Goal: Task Accomplishment & Management: Use online tool/utility

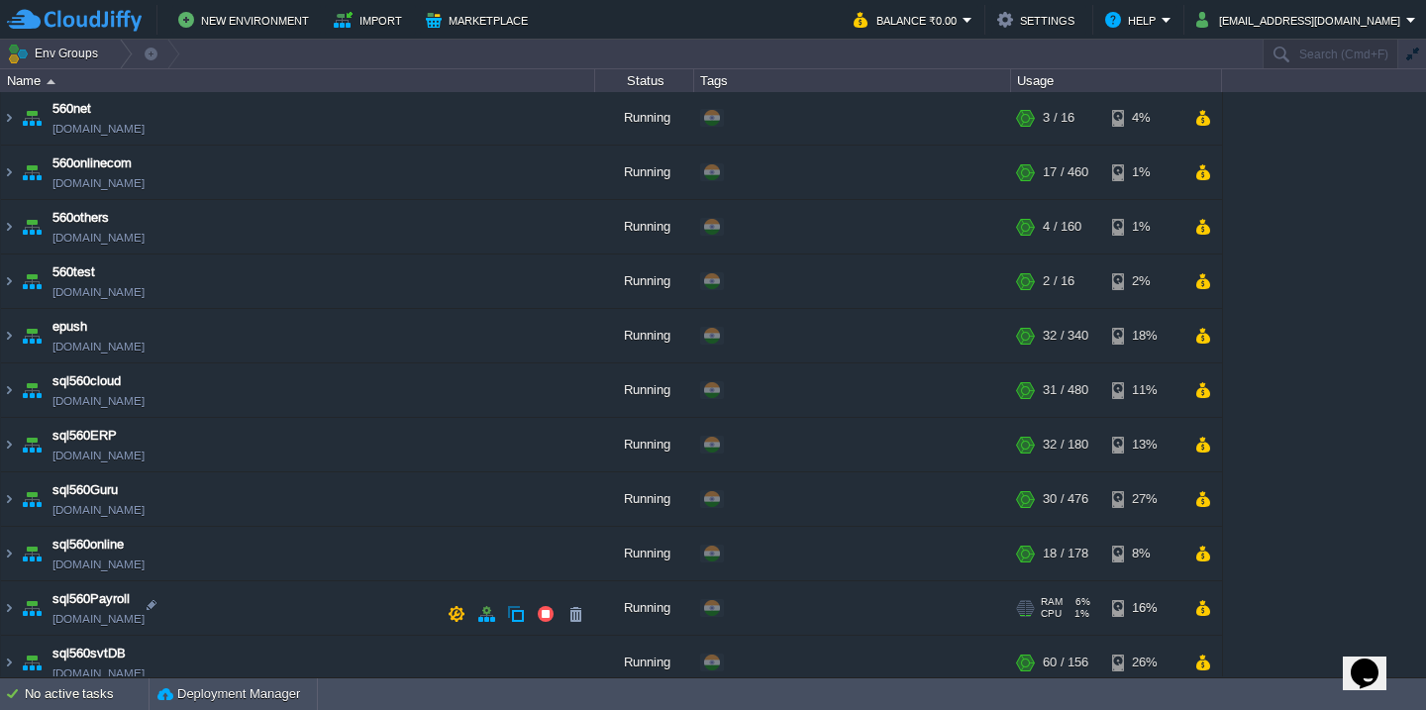
scroll to position [362, 0]
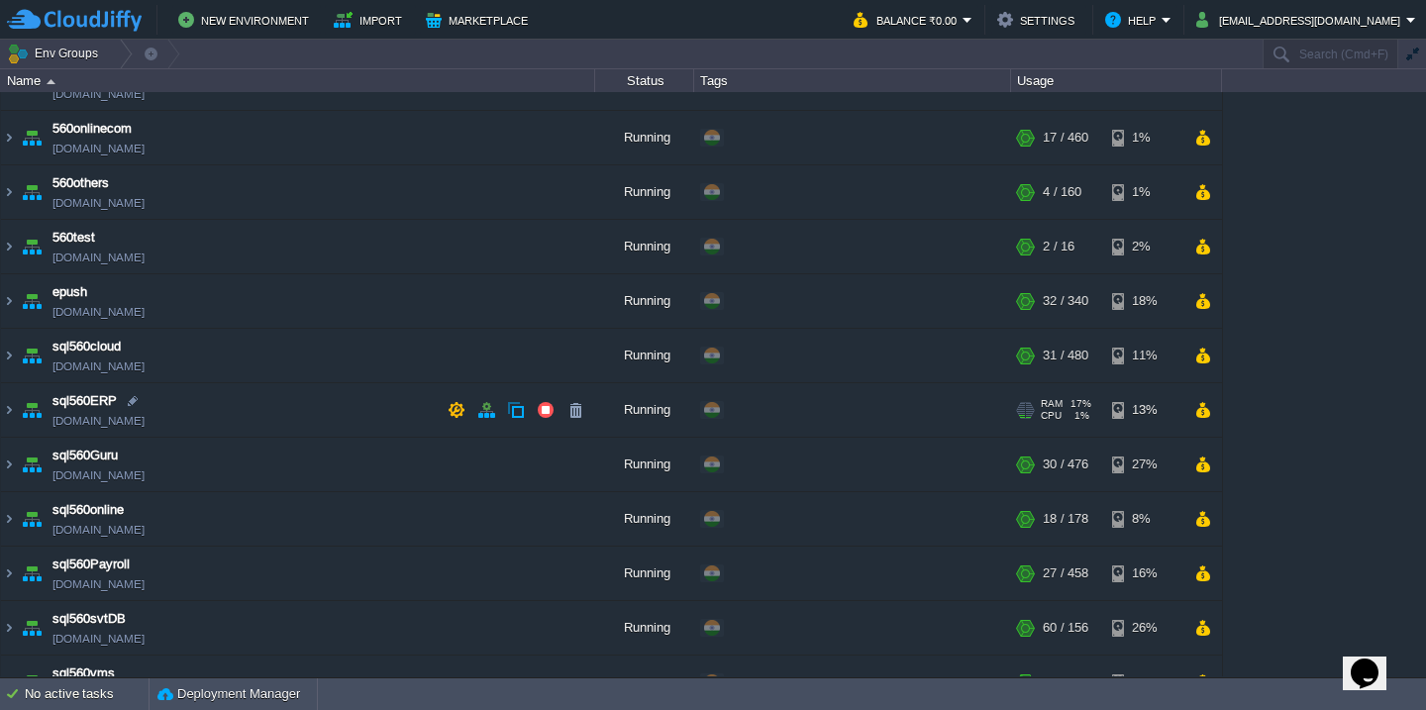
click at [346, 423] on td "sql560ERP [DOMAIN_NAME]" at bounding box center [298, 410] width 594 height 54
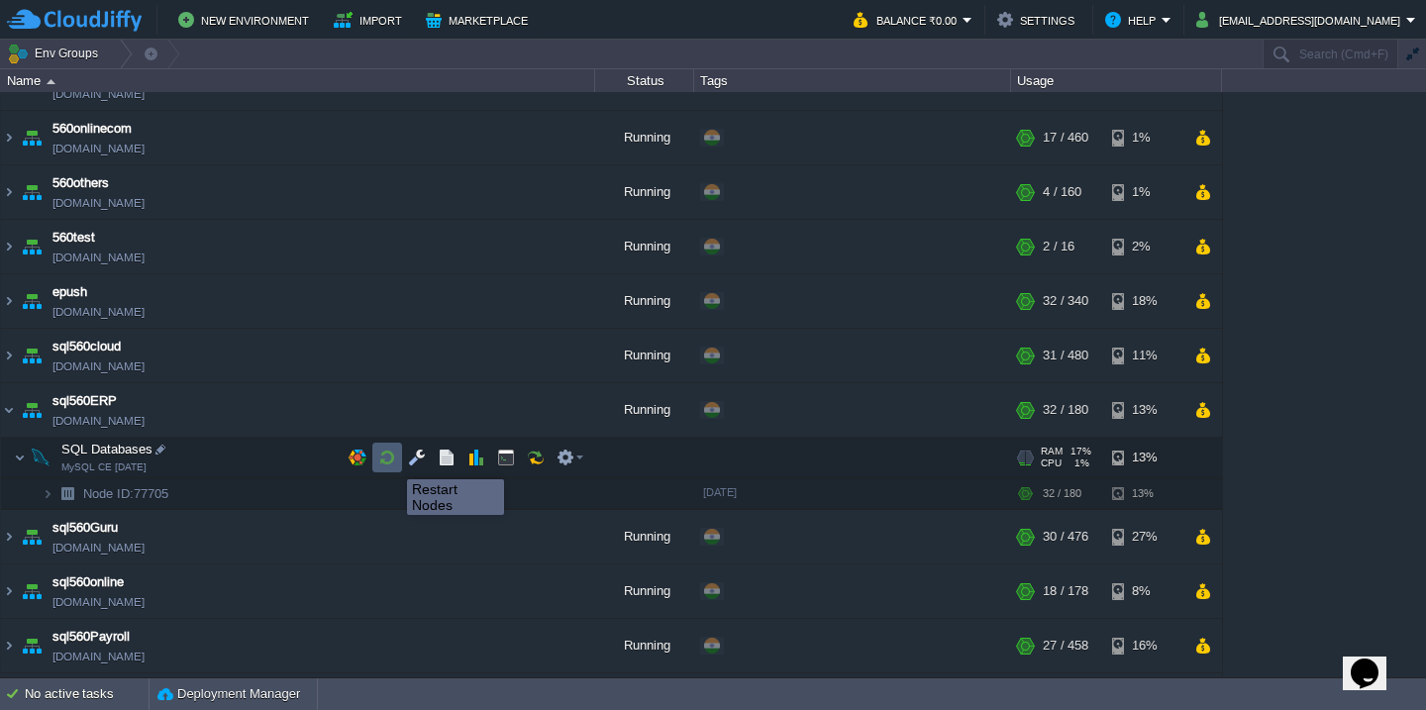
click at [392, 461] on button "button" at bounding box center [387, 457] width 18 height 18
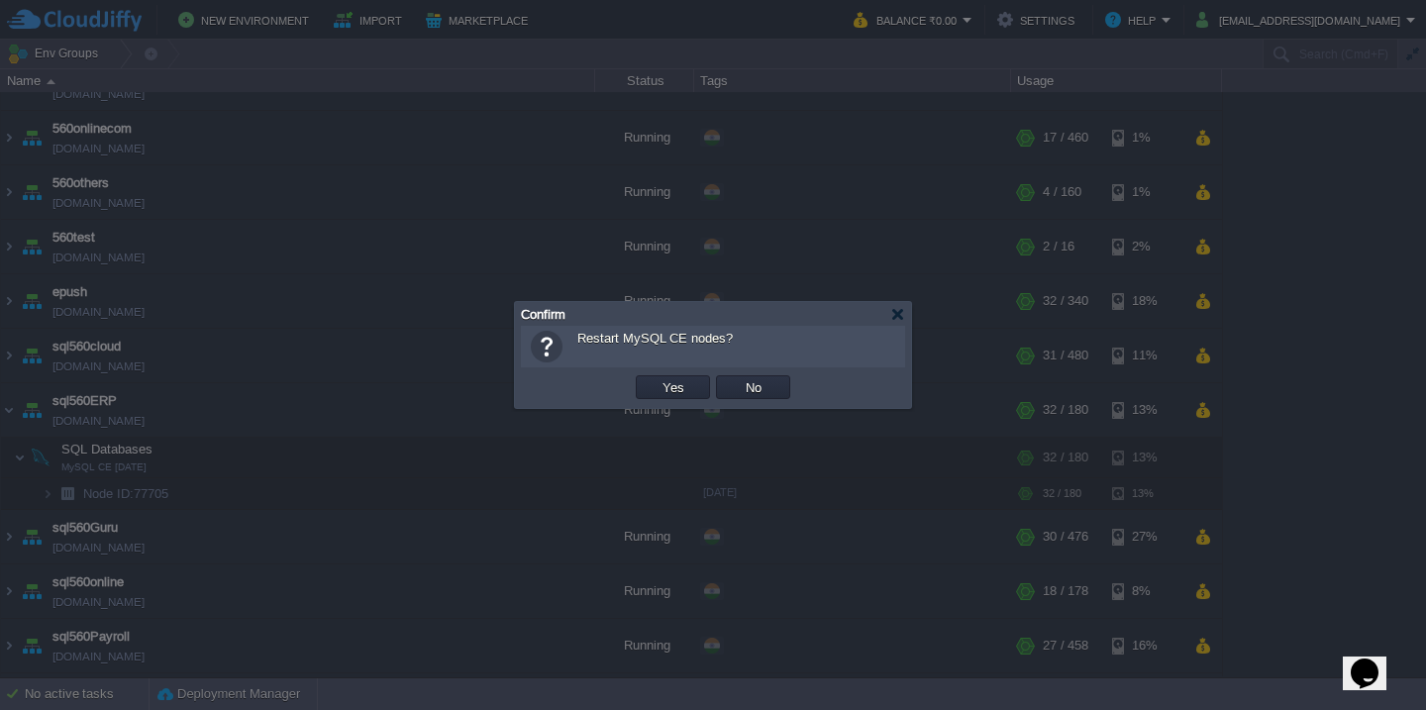
click at [656, 378] on button "Yes" at bounding box center [673, 387] width 34 height 18
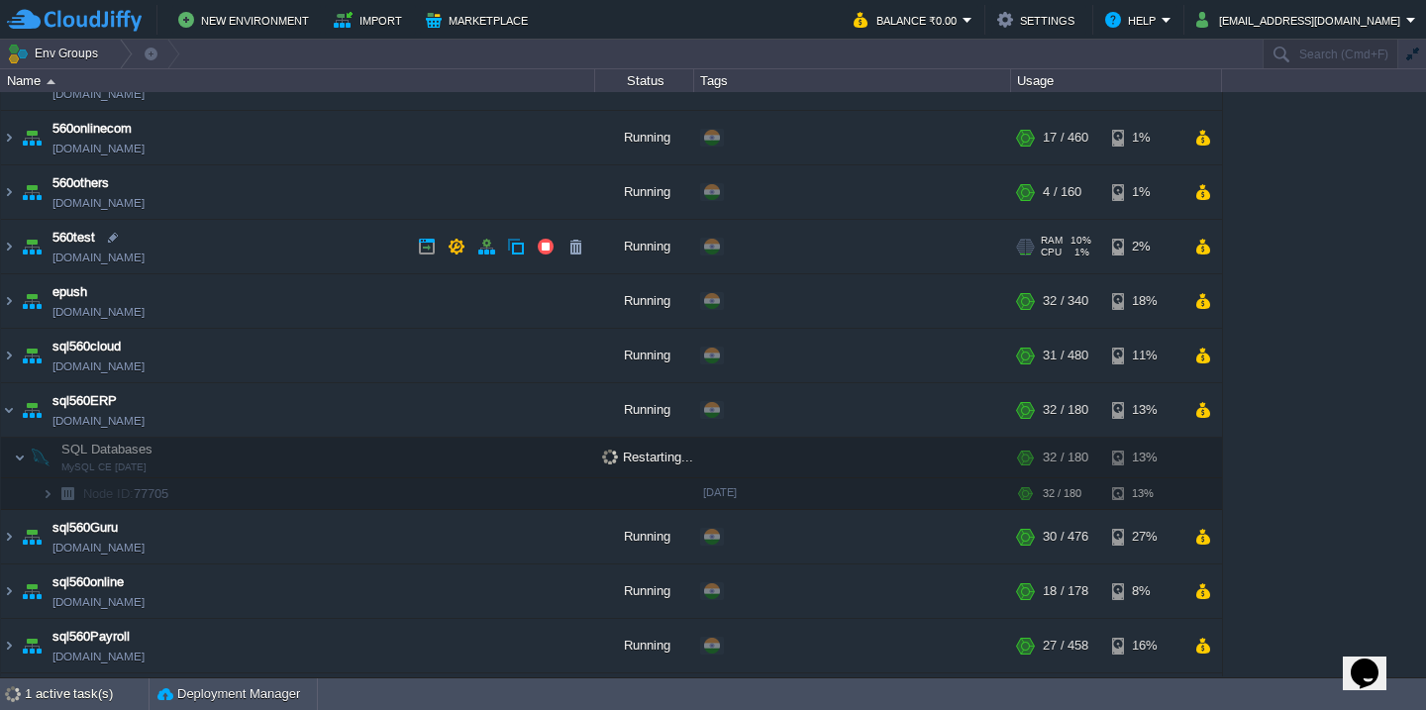
click at [302, 251] on td "560test [DOMAIN_NAME]" at bounding box center [298, 247] width 594 height 54
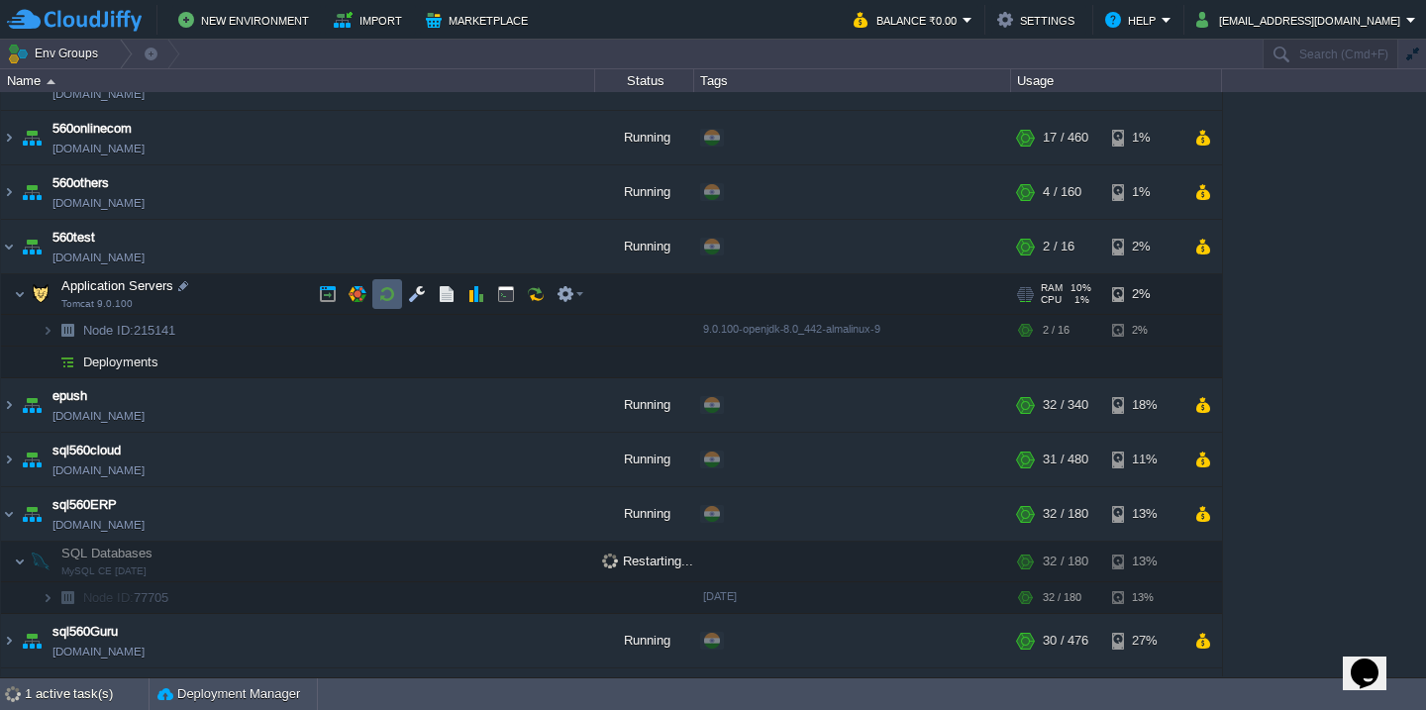
click at [380, 294] on button "button" at bounding box center [387, 294] width 18 height 18
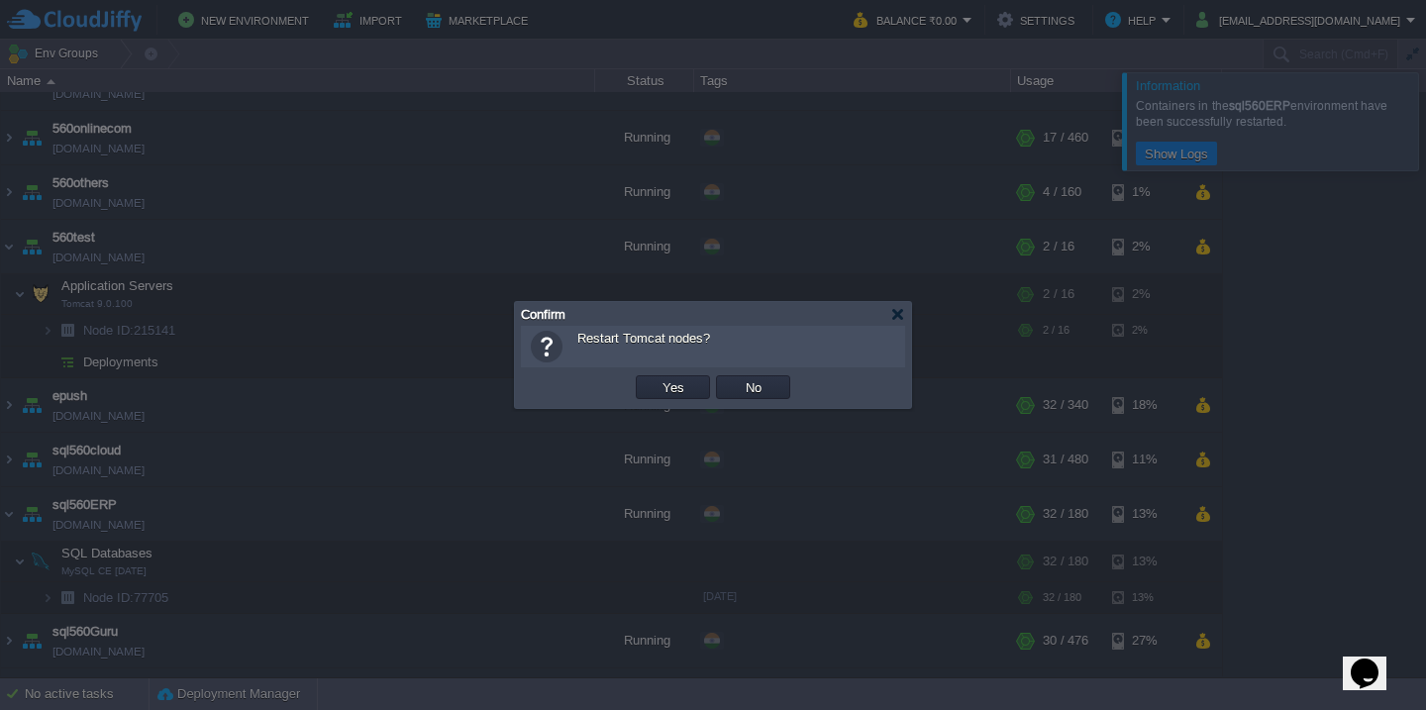
click at [656, 378] on button "Yes" at bounding box center [673, 387] width 34 height 18
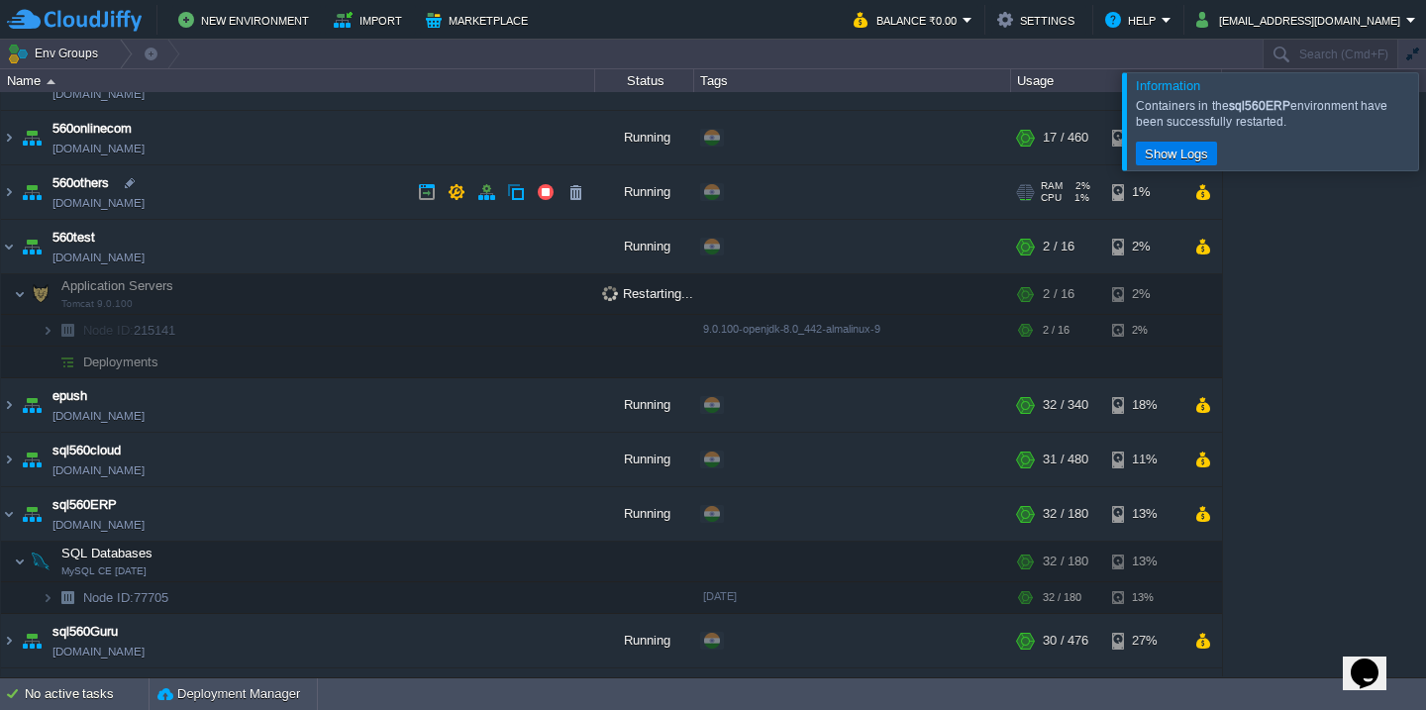
scroll to position [0, 0]
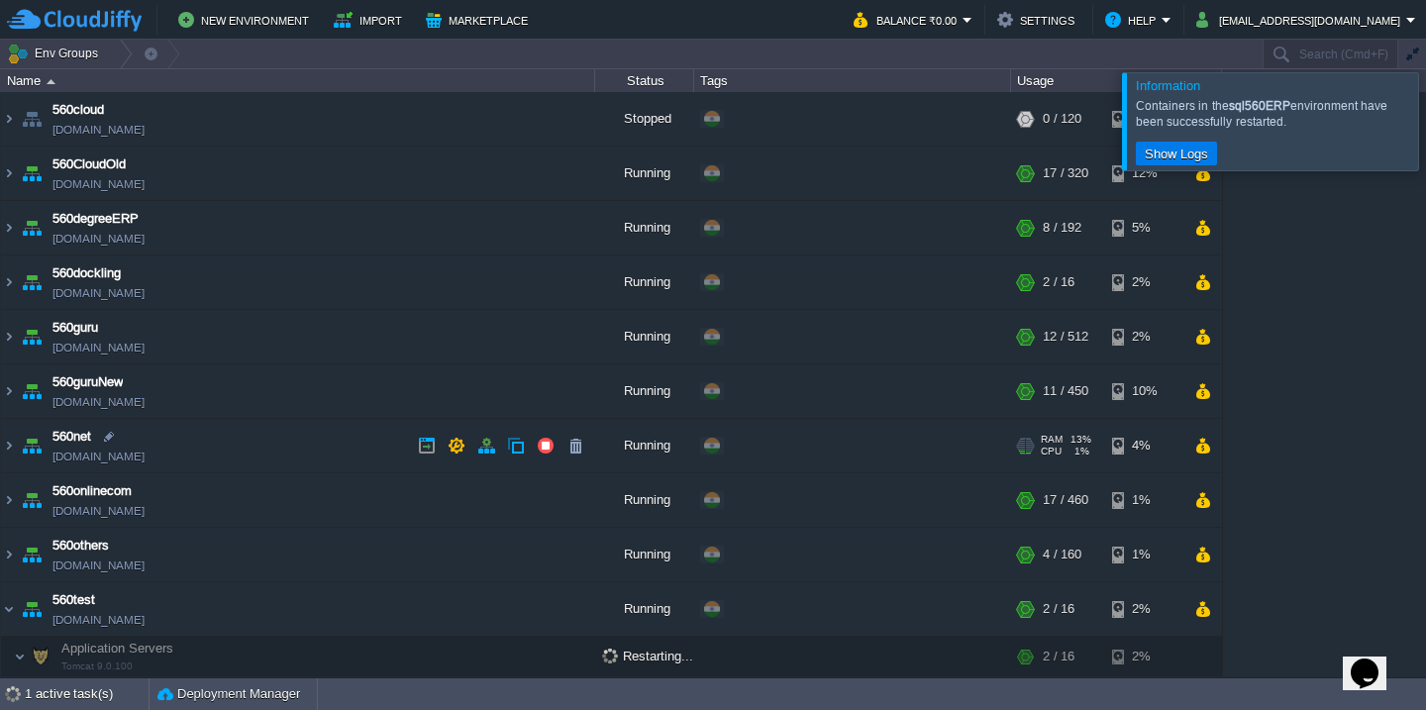
click at [332, 449] on td "560net [DOMAIN_NAME]" at bounding box center [298, 446] width 594 height 54
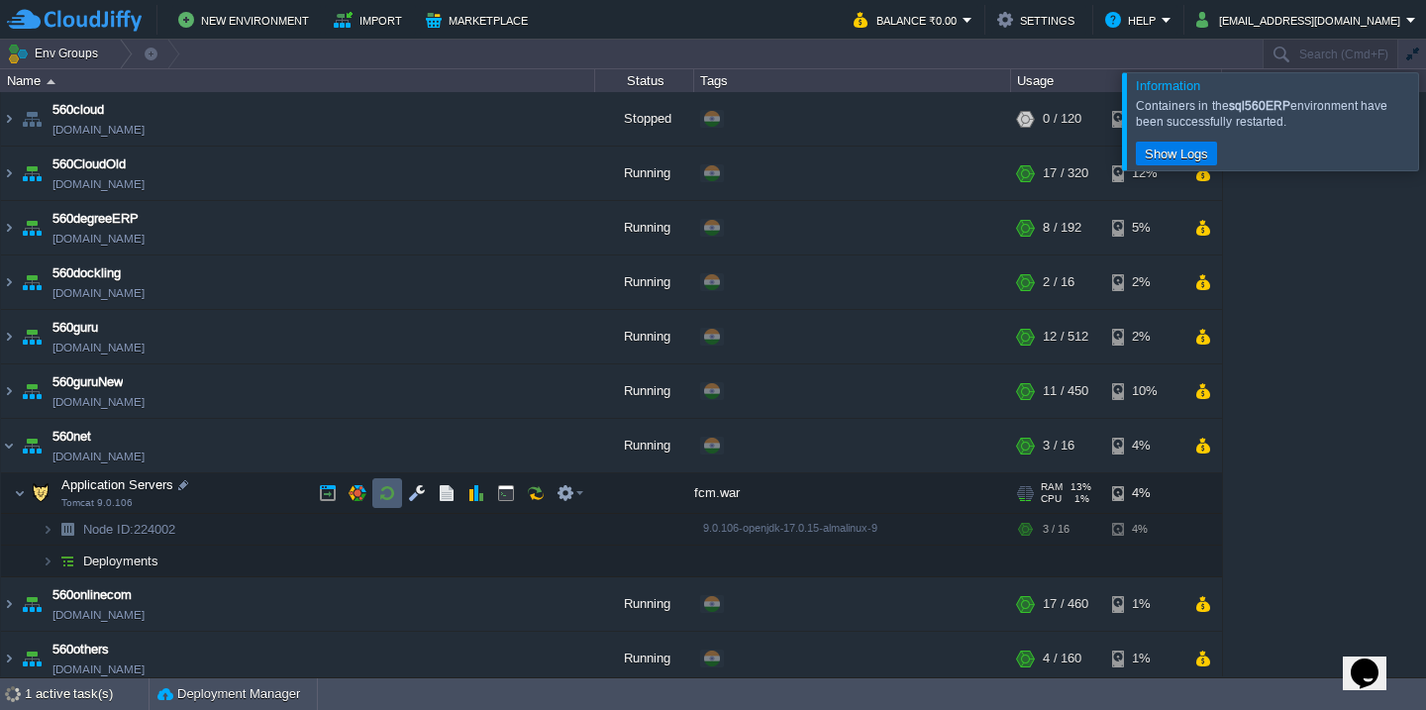
click at [381, 496] on button "button" at bounding box center [387, 493] width 18 height 18
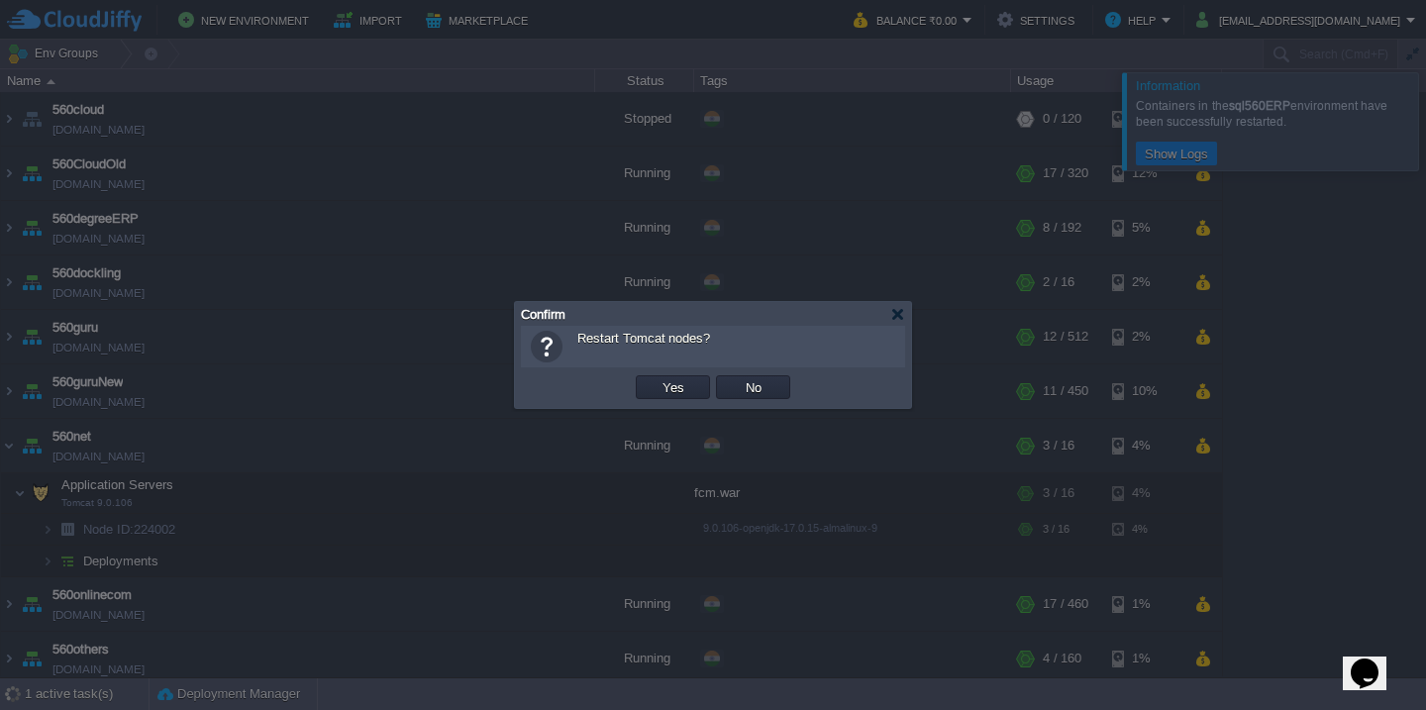
click at [656, 378] on button "Yes" at bounding box center [673, 387] width 34 height 18
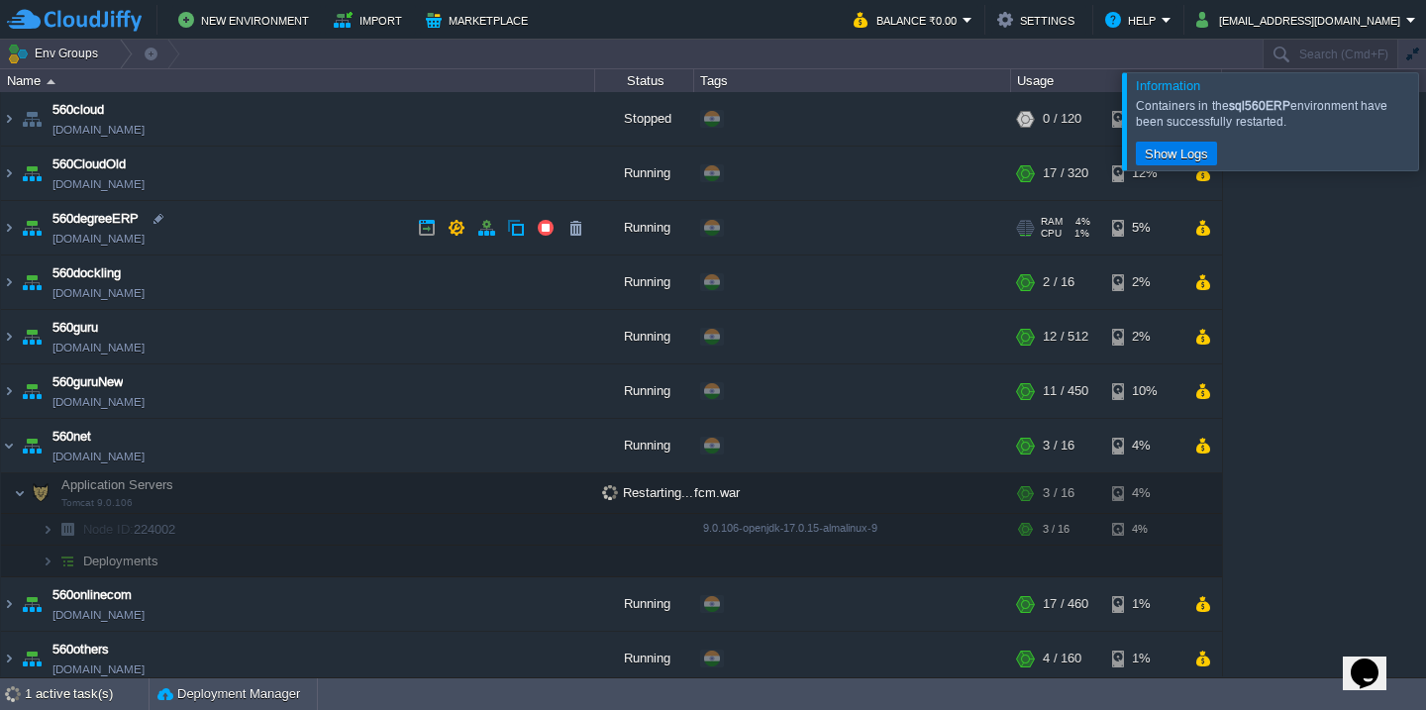
click at [287, 214] on td "560degreeERP [DOMAIN_NAME]" at bounding box center [298, 228] width 594 height 54
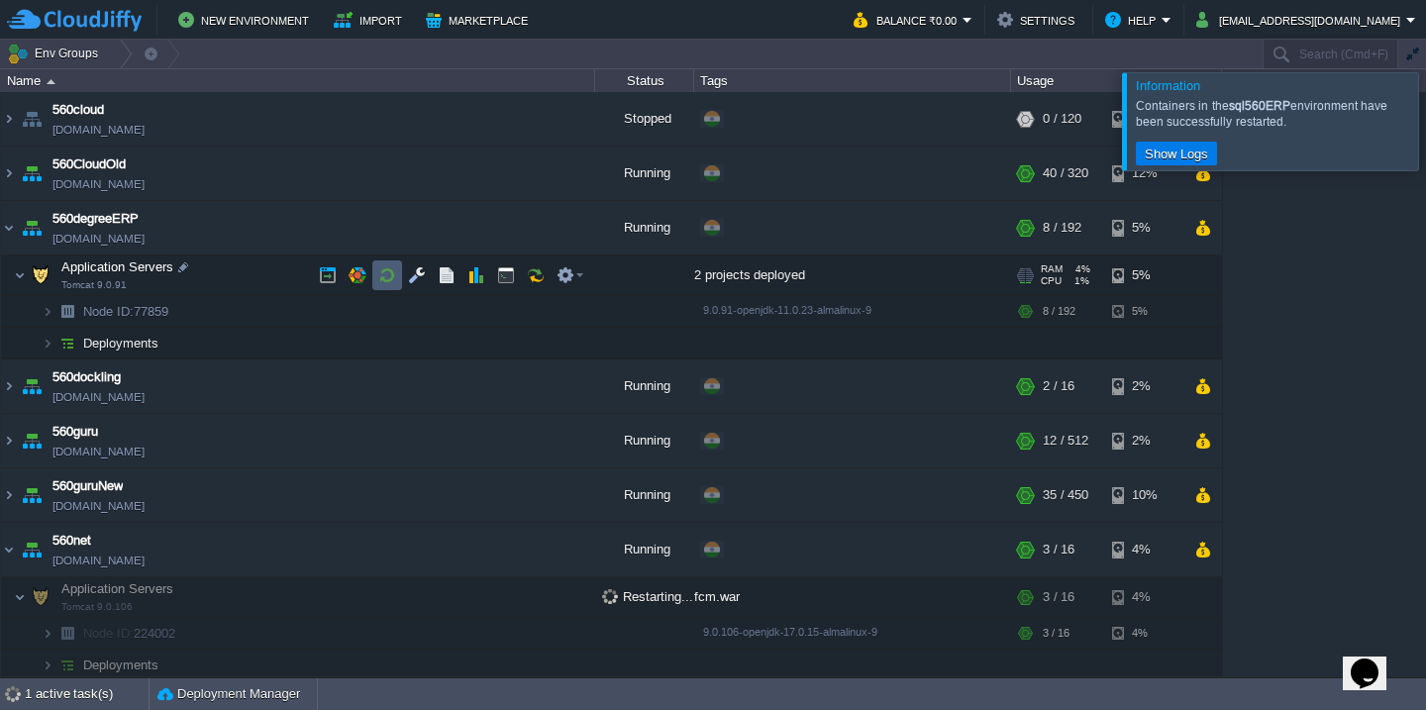
click at [393, 278] on button "button" at bounding box center [387, 275] width 18 height 18
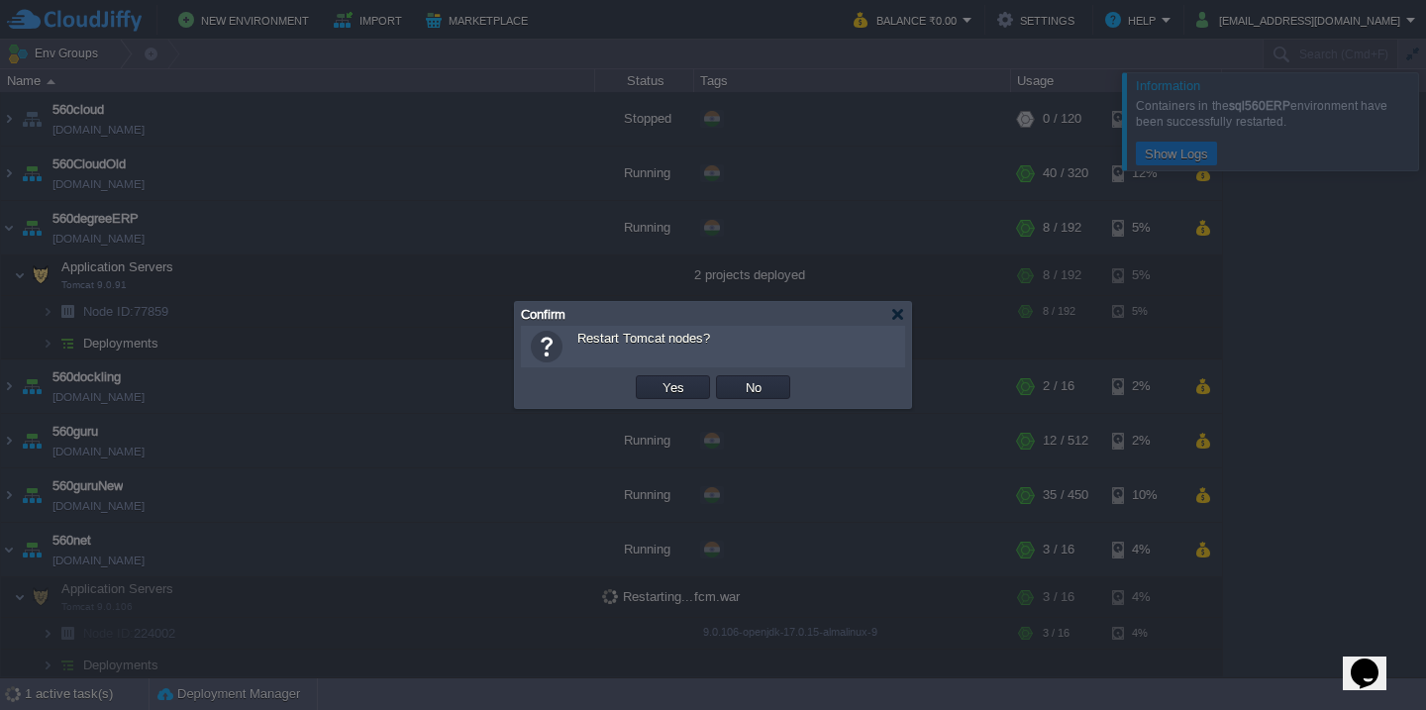
click at [656, 378] on button "Yes" at bounding box center [673, 387] width 34 height 18
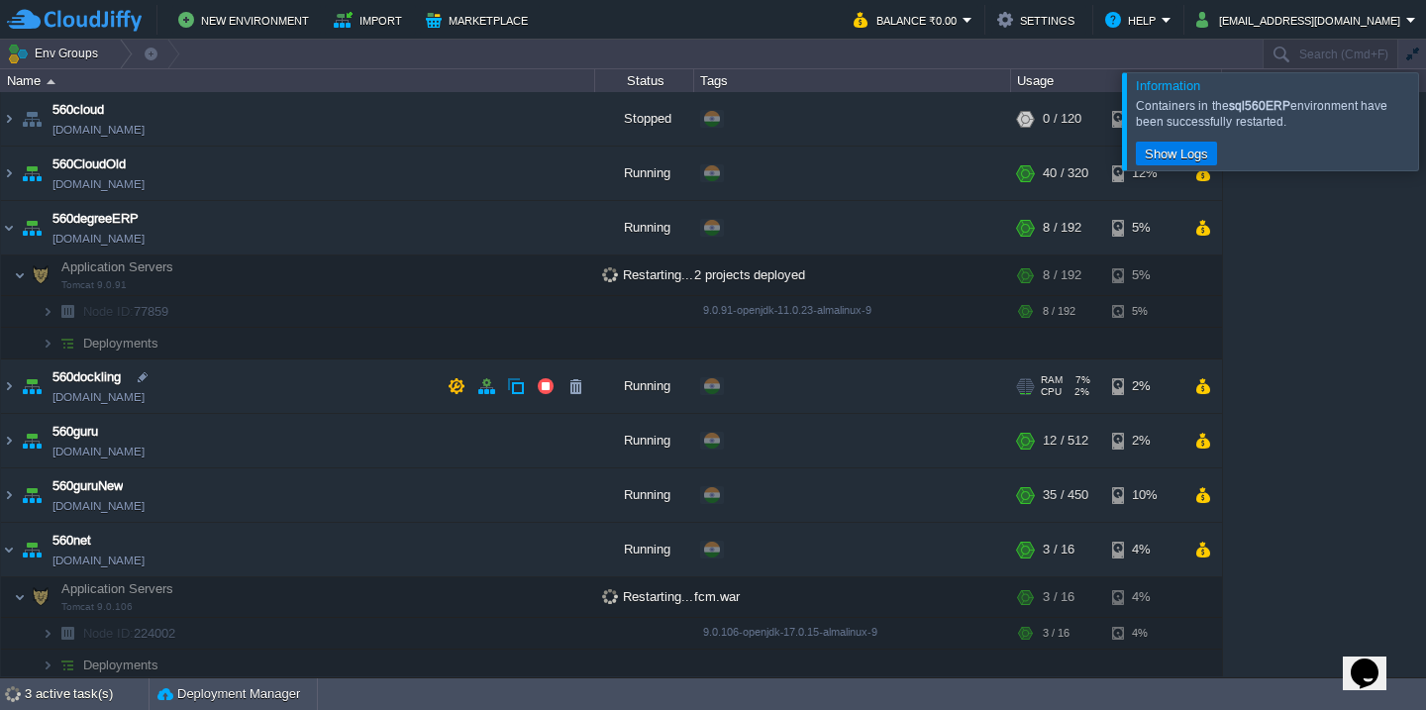
click at [322, 375] on td "560dockling [DOMAIN_NAME]" at bounding box center [298, 386] width 594 height 54
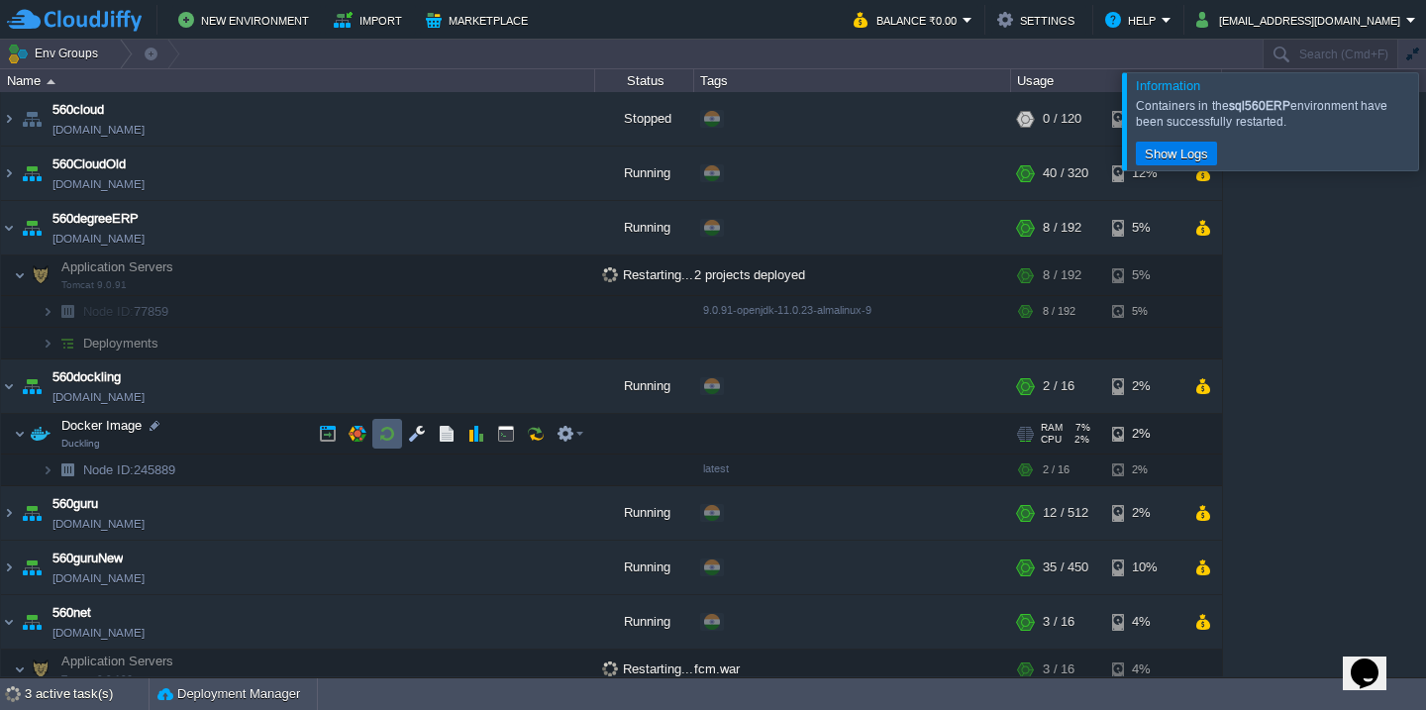
click at [381, 690] on td "Node ID: 224002" at bounding box center [298, 706] width 594 height 32
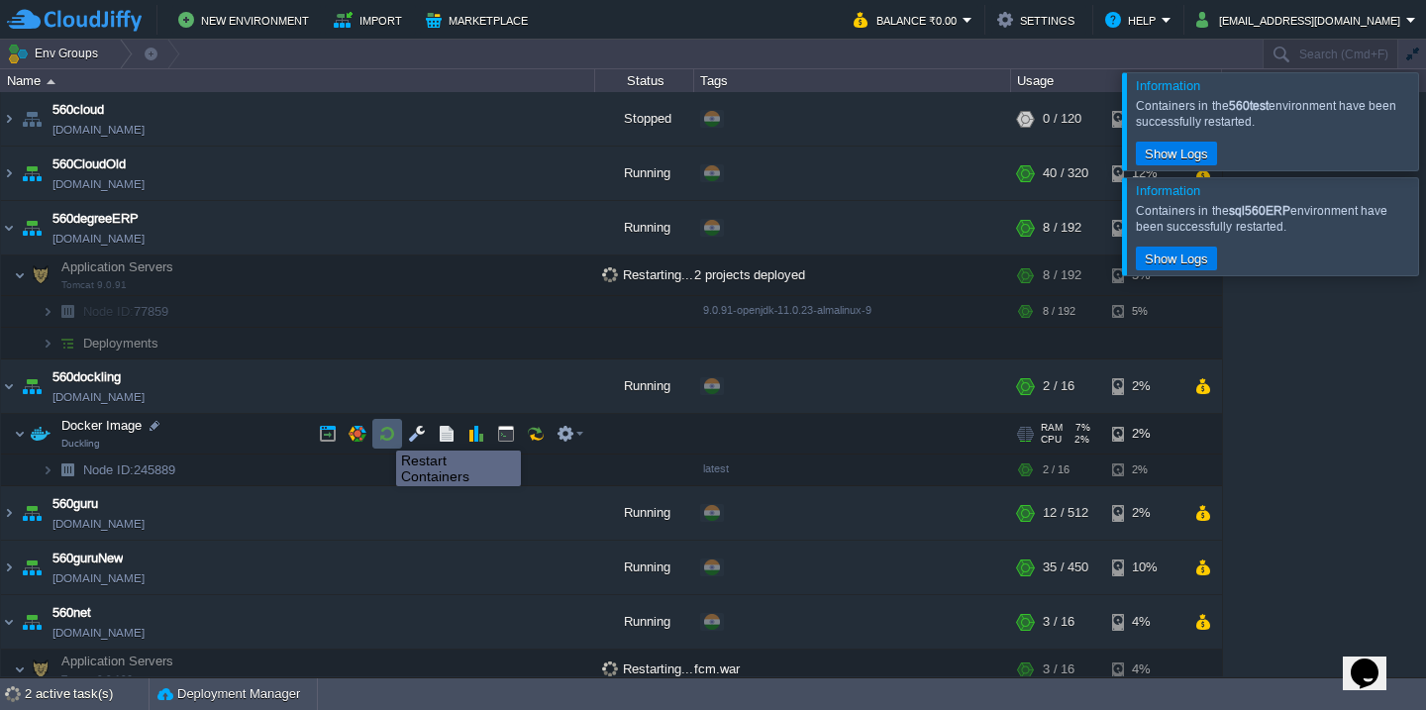
click at [381, 432] on button "button" at bounding box center [387, 434] width 18 height 18
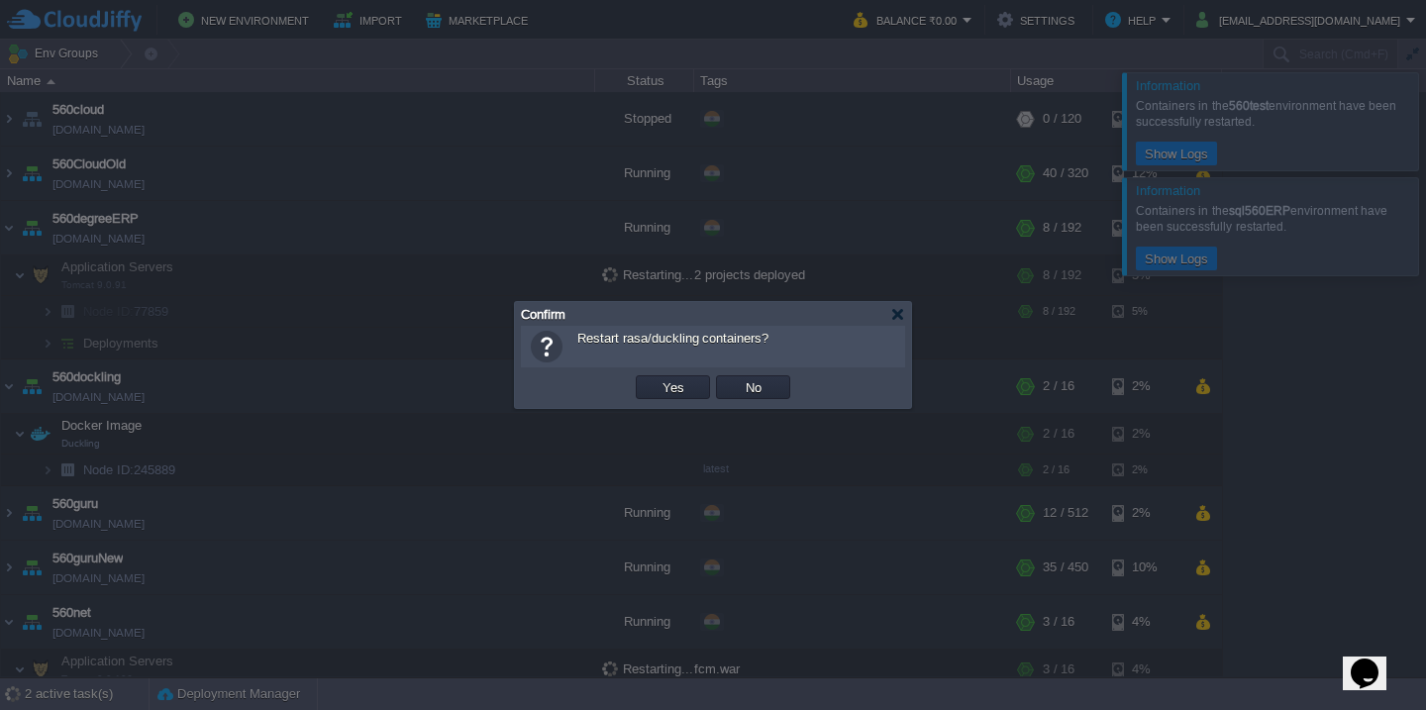
click at [656, 378] on button "Yes" at bounding box center [673, 387] width 34 height 18
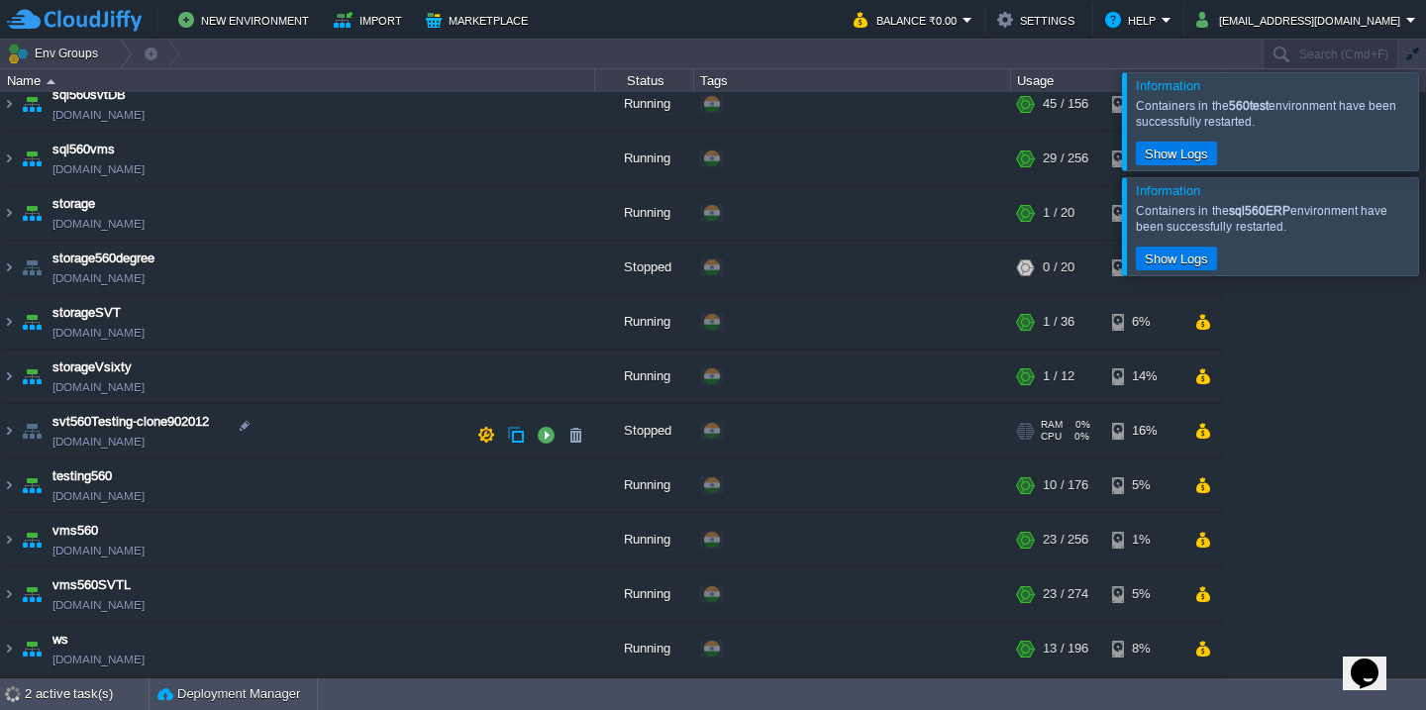
scroll to position [1339, 0]
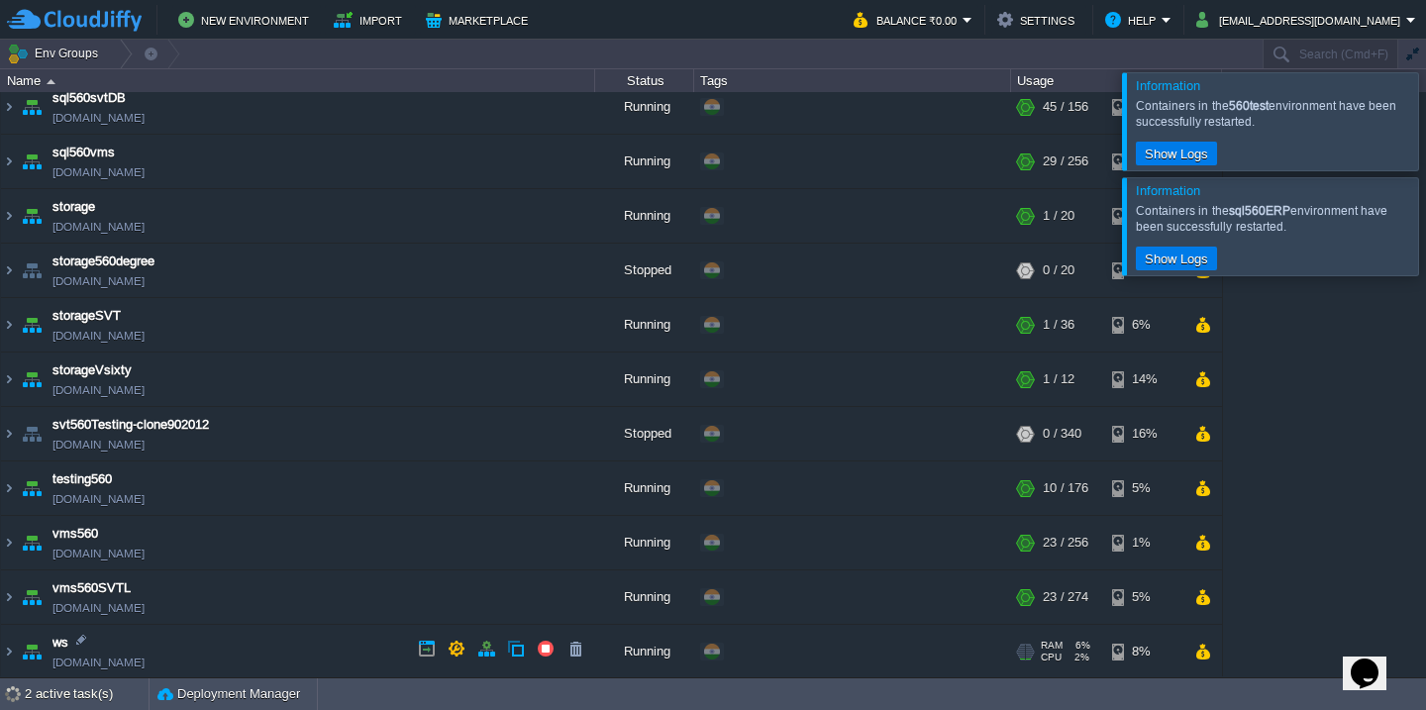
click at [295, 627] on td "ws [DOMAIN_NAME]" at bounding box center [298, 652] width 594 height 54
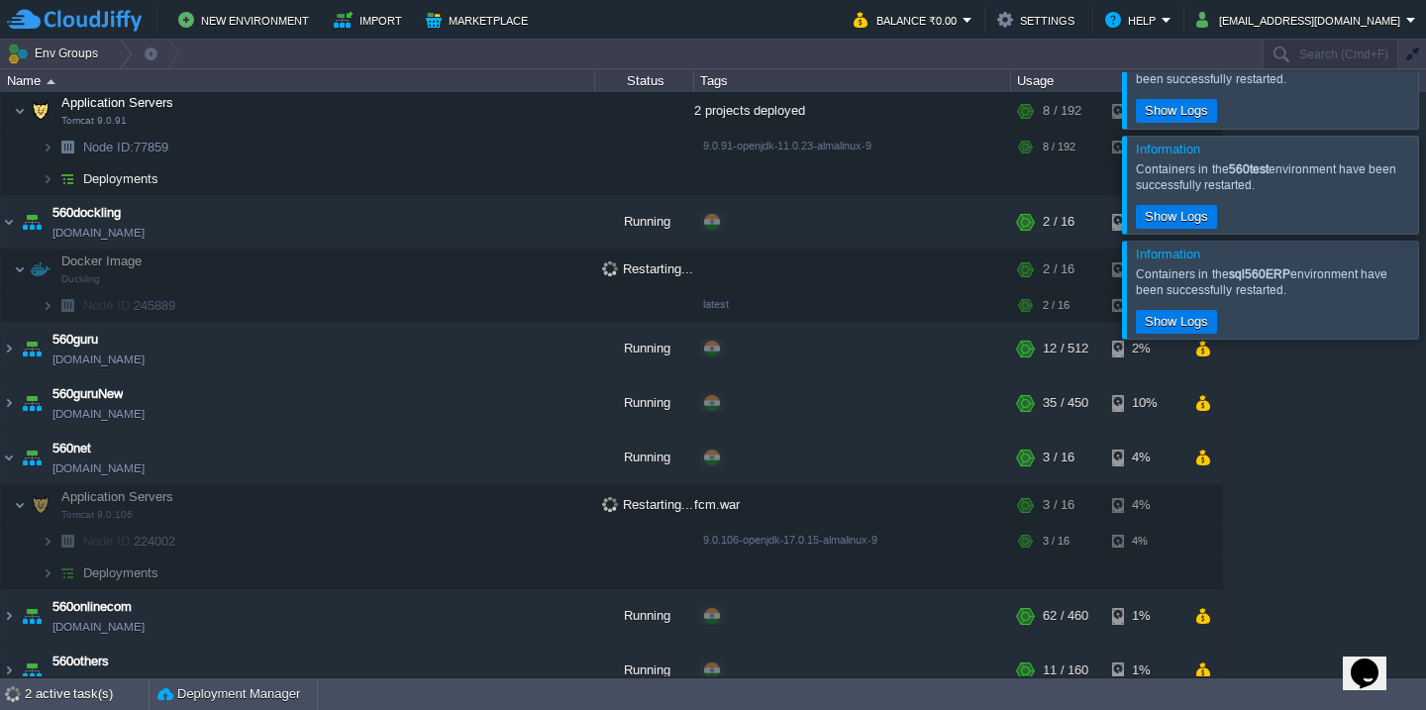
scroll to position [1442, 0]
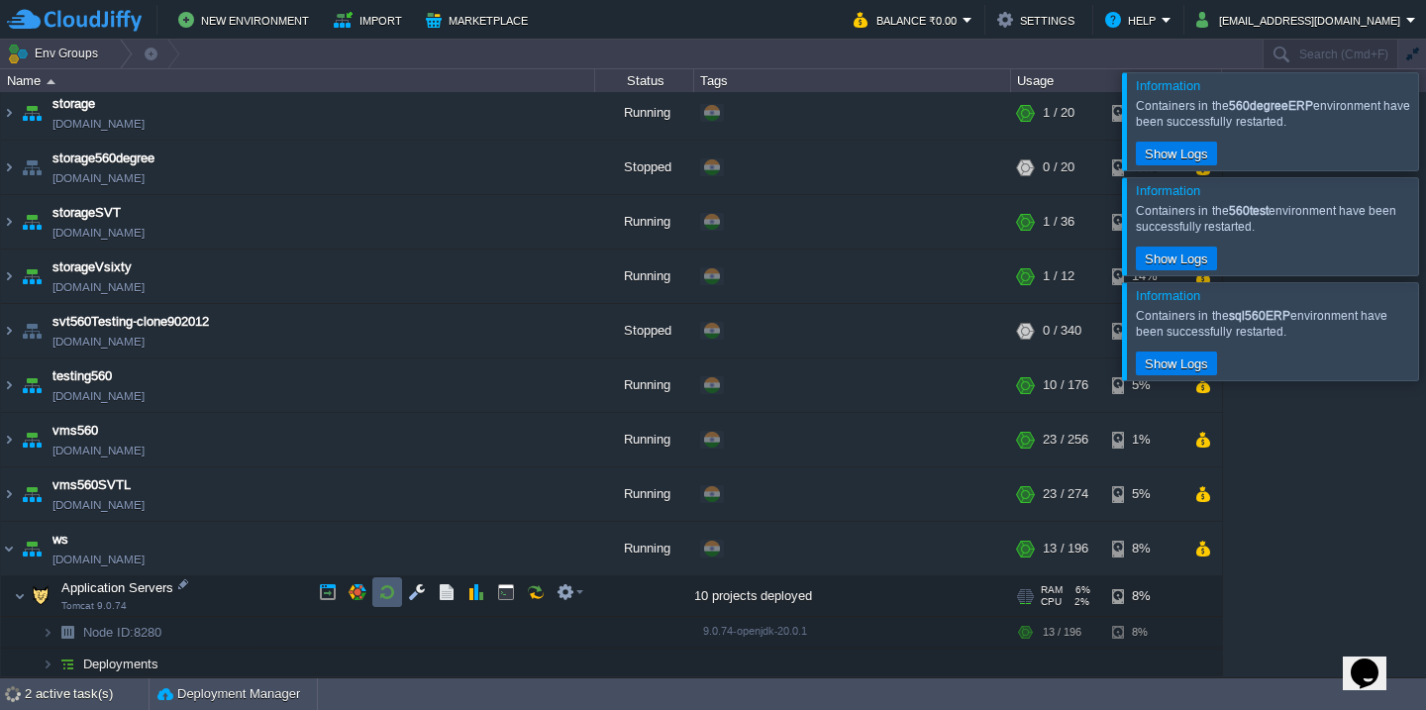
click at [386, 602] on td at bounding box center [387, 592] width 30 height 30
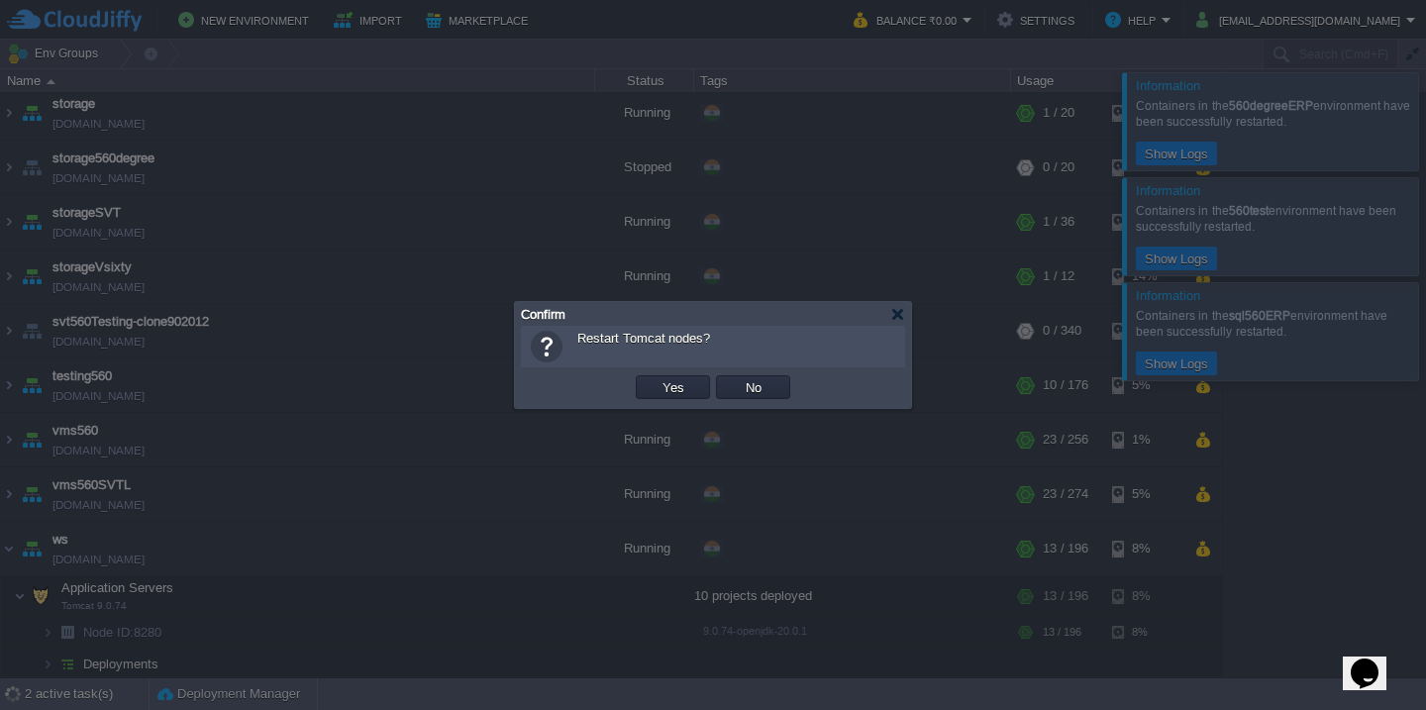
click at [656, 378] on button "Yes" at bounding box center [673, 387] width 34 height 18
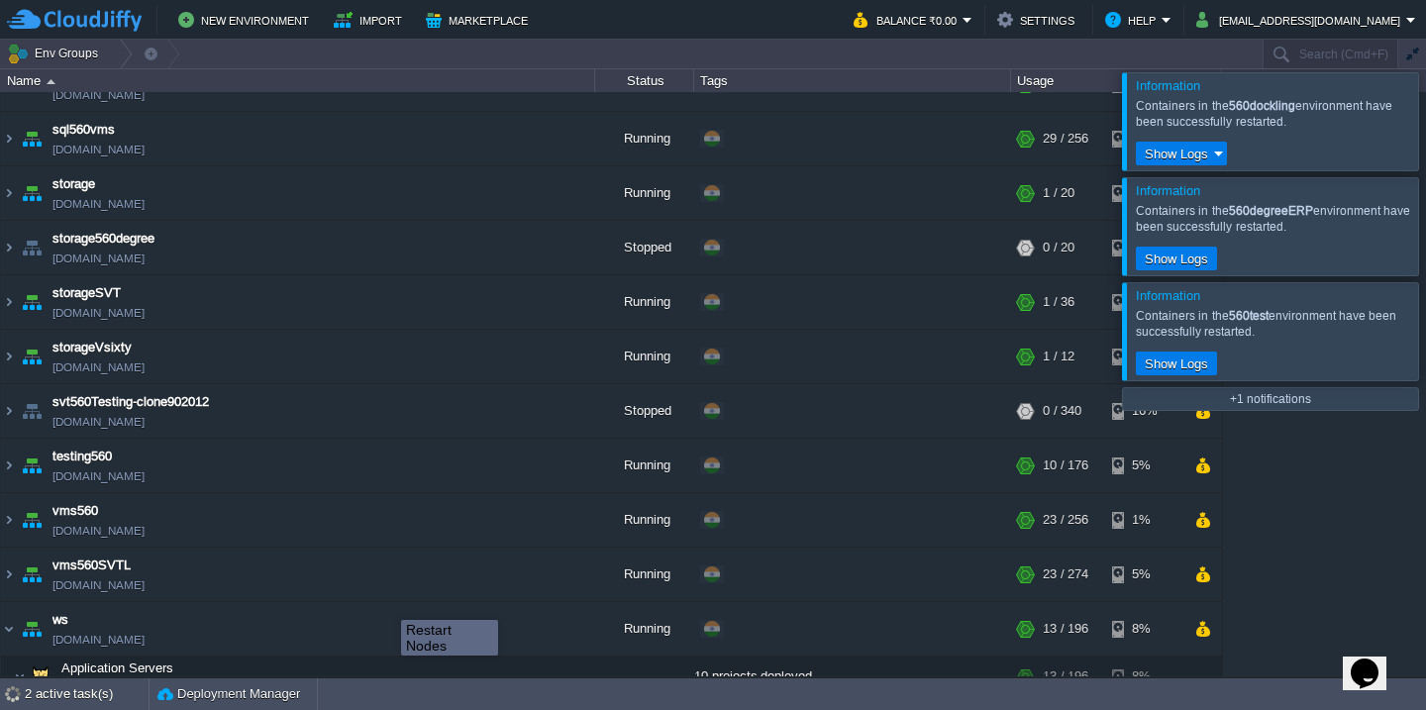
scroll to position [323, 0]
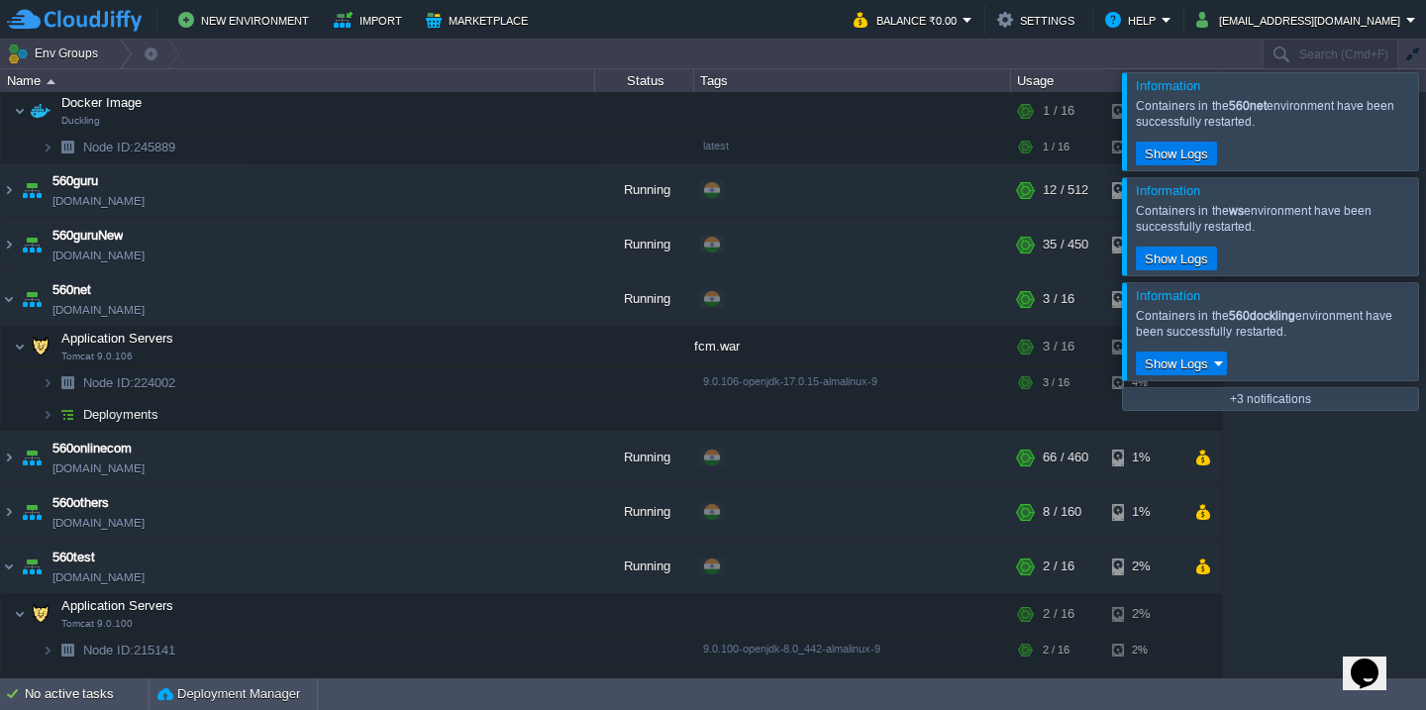
click at [1425, 131] on div at bounding box center [1449, 120] width 0 height 97
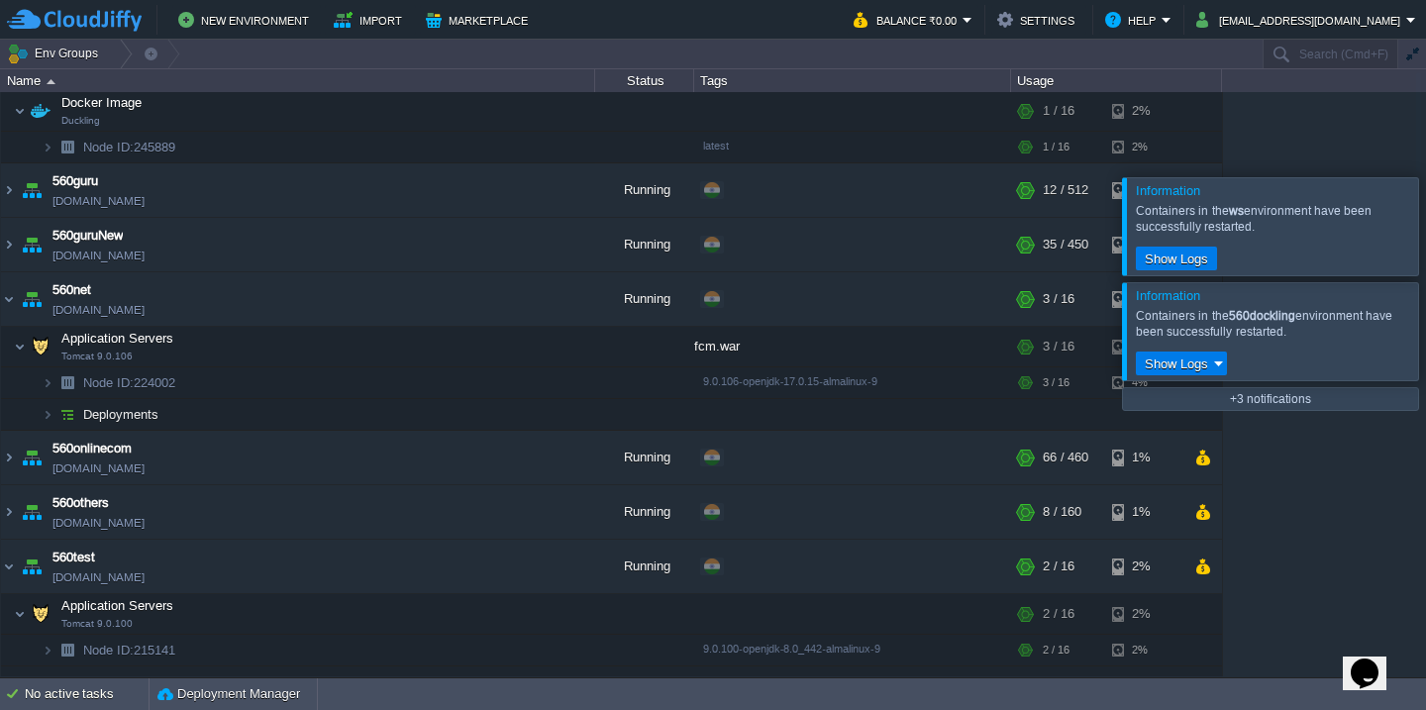
click at [1425, 177] on div at bounding box center [1449, 225] width 0 height 97
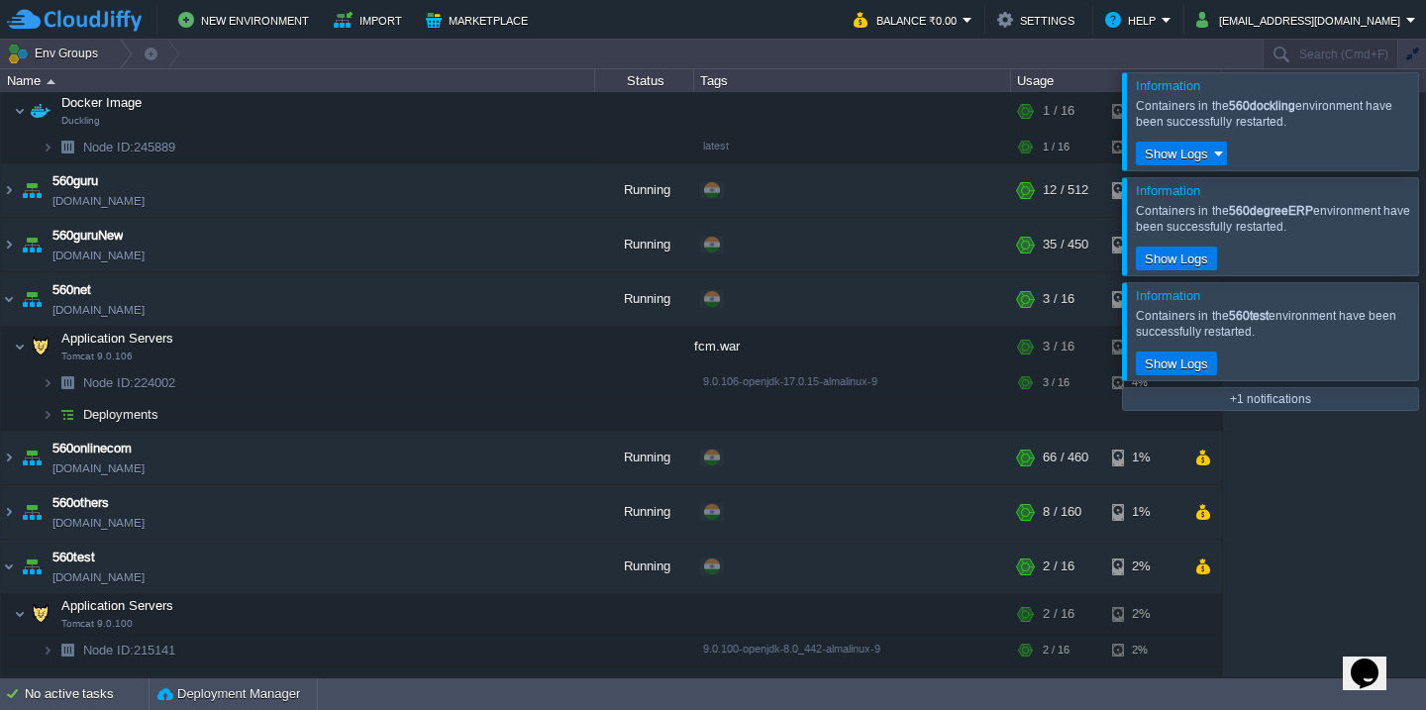
click at [1425, 131] on div at bounding box center [1449, 120] width 0 height 97
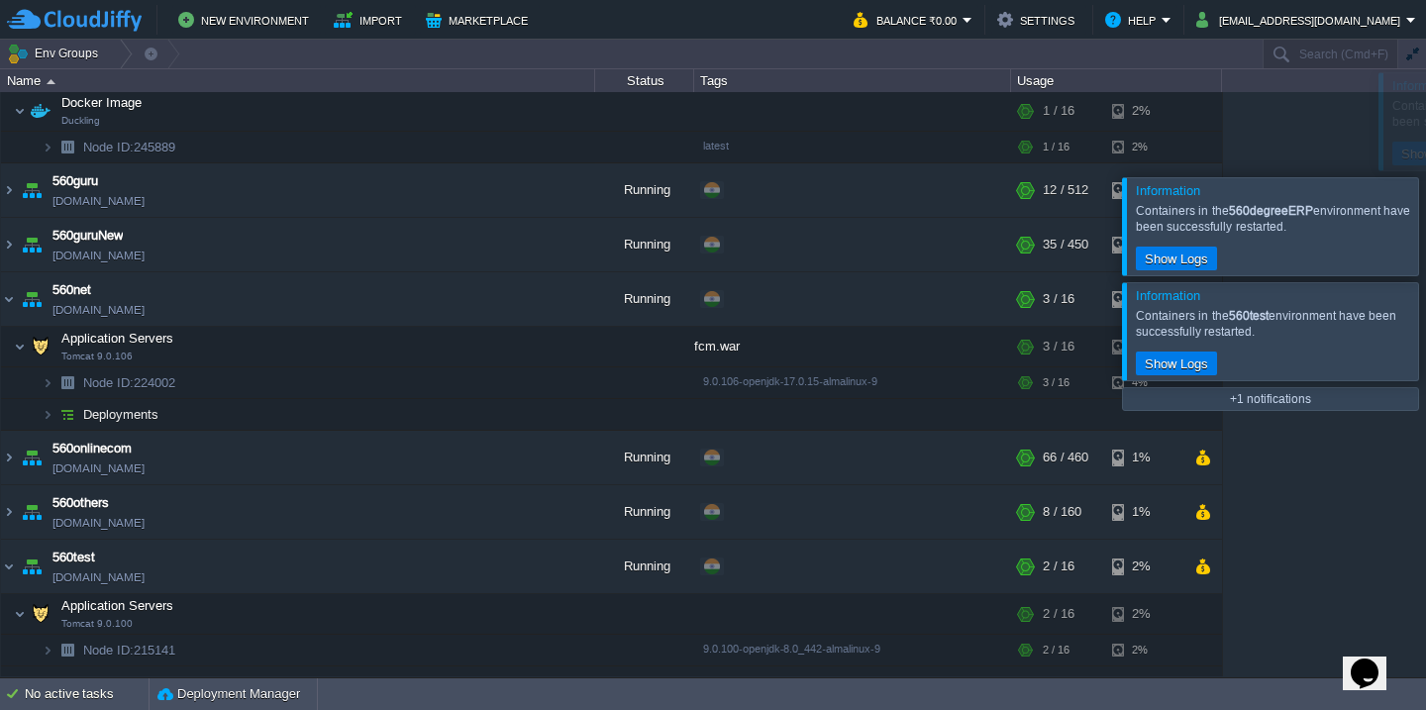
click at [1425, 177] on div at bounding box center [1449, 225] width 0 height 97
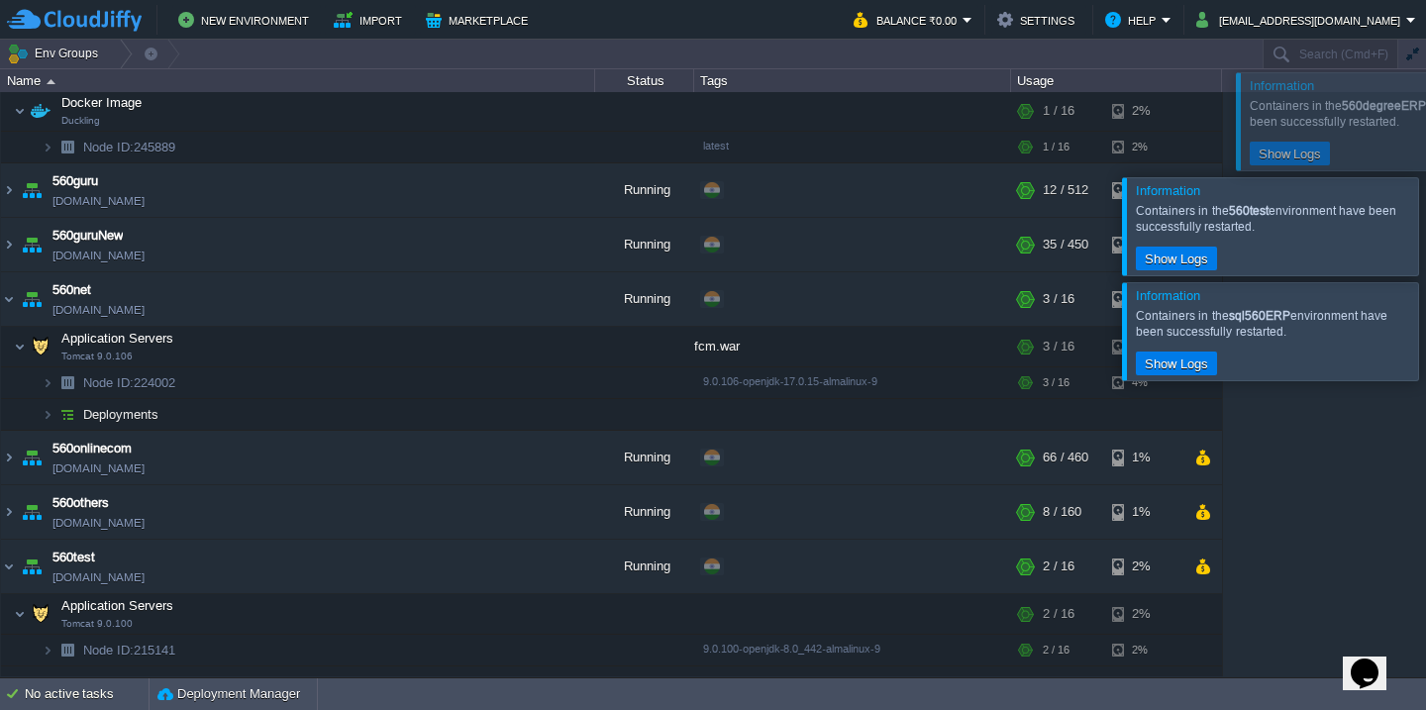
click at [1425, 177] on div at bounding box center [1449, 225] width 0 height 97
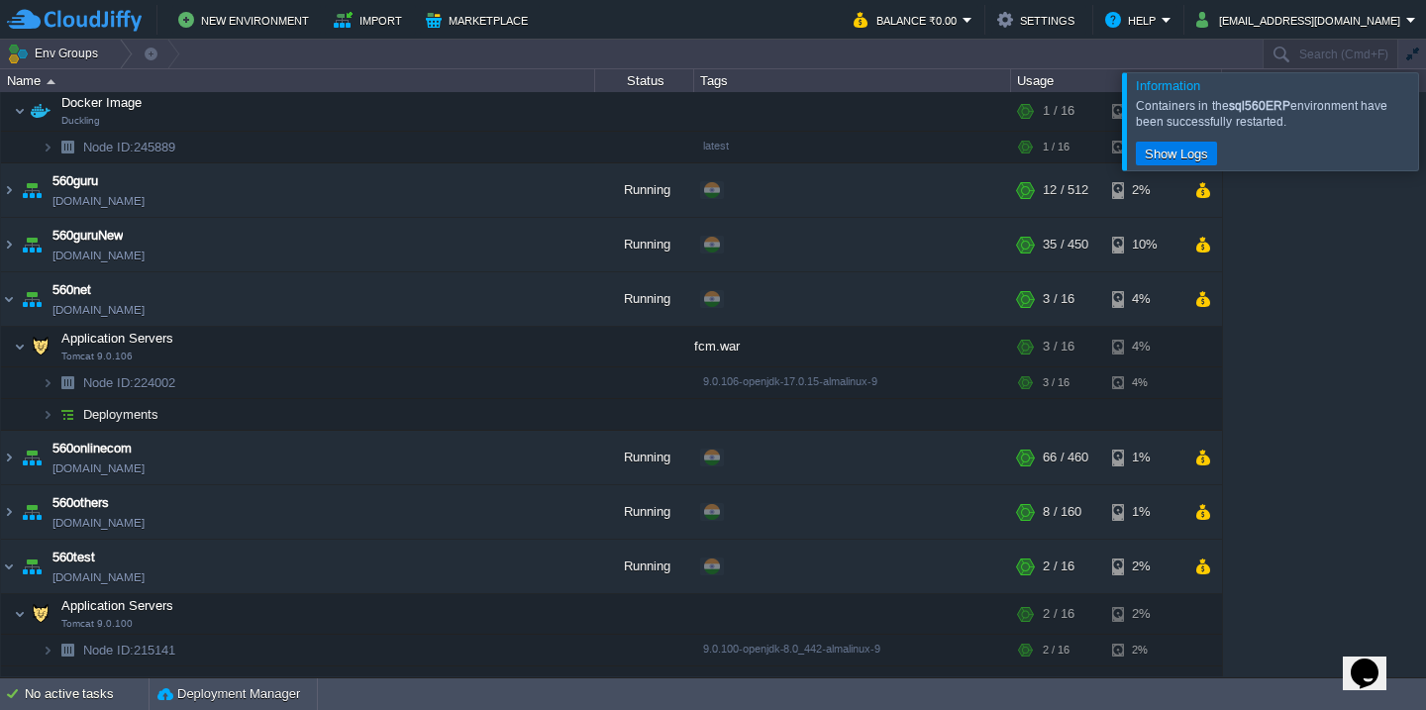
click at [1425, 131] on div at bounding box center [1449, 120] width 0 height 97
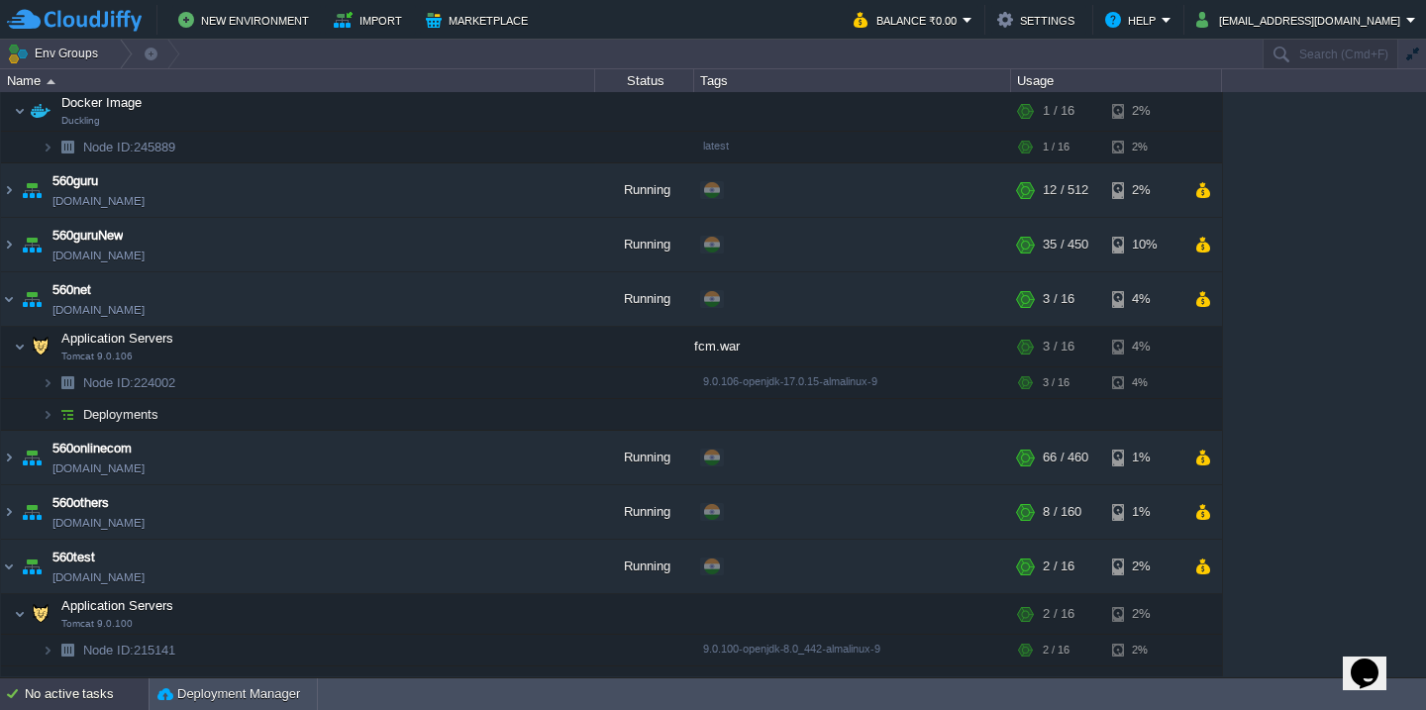
click at [84, 701] on div "No active tasks" at bounding box center [87, 694] width 124 height 32
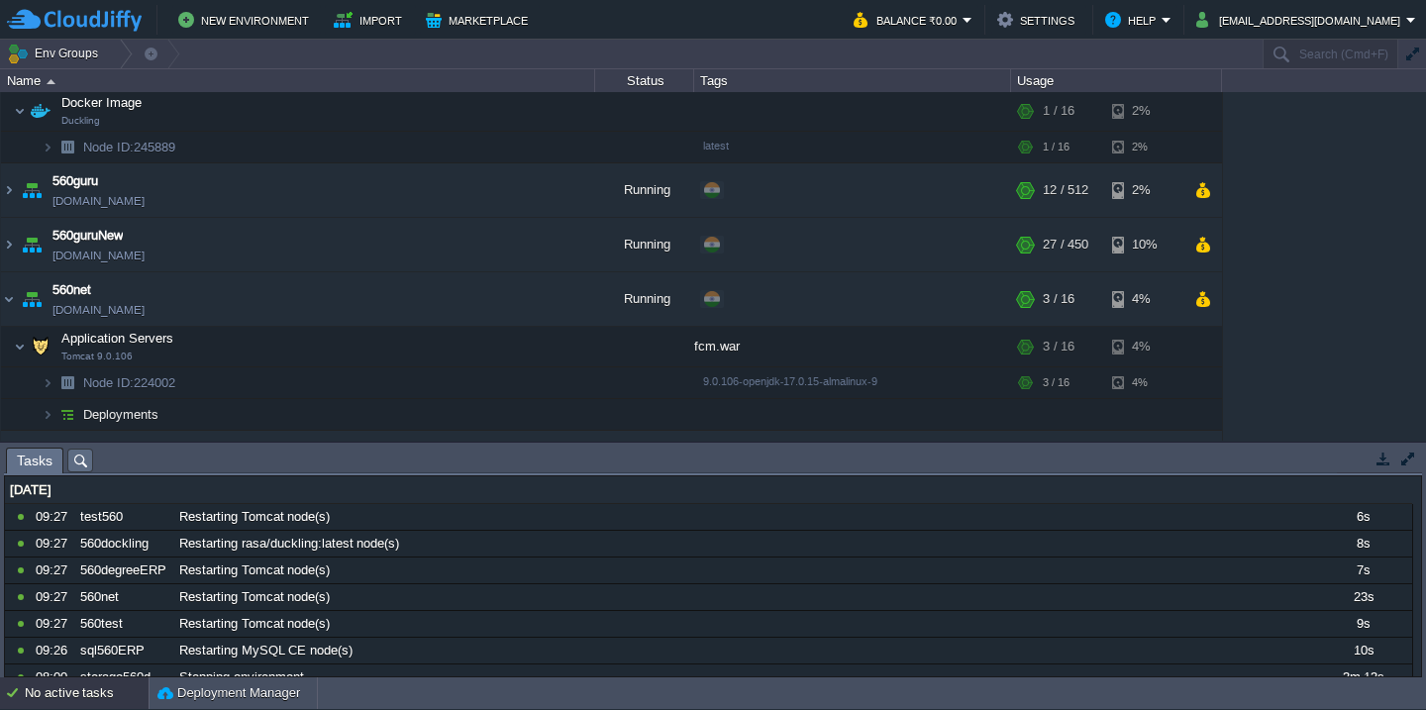
click at [88, 706] on div "No active tasks" at bounding box center [87, 693] width 124 height 32
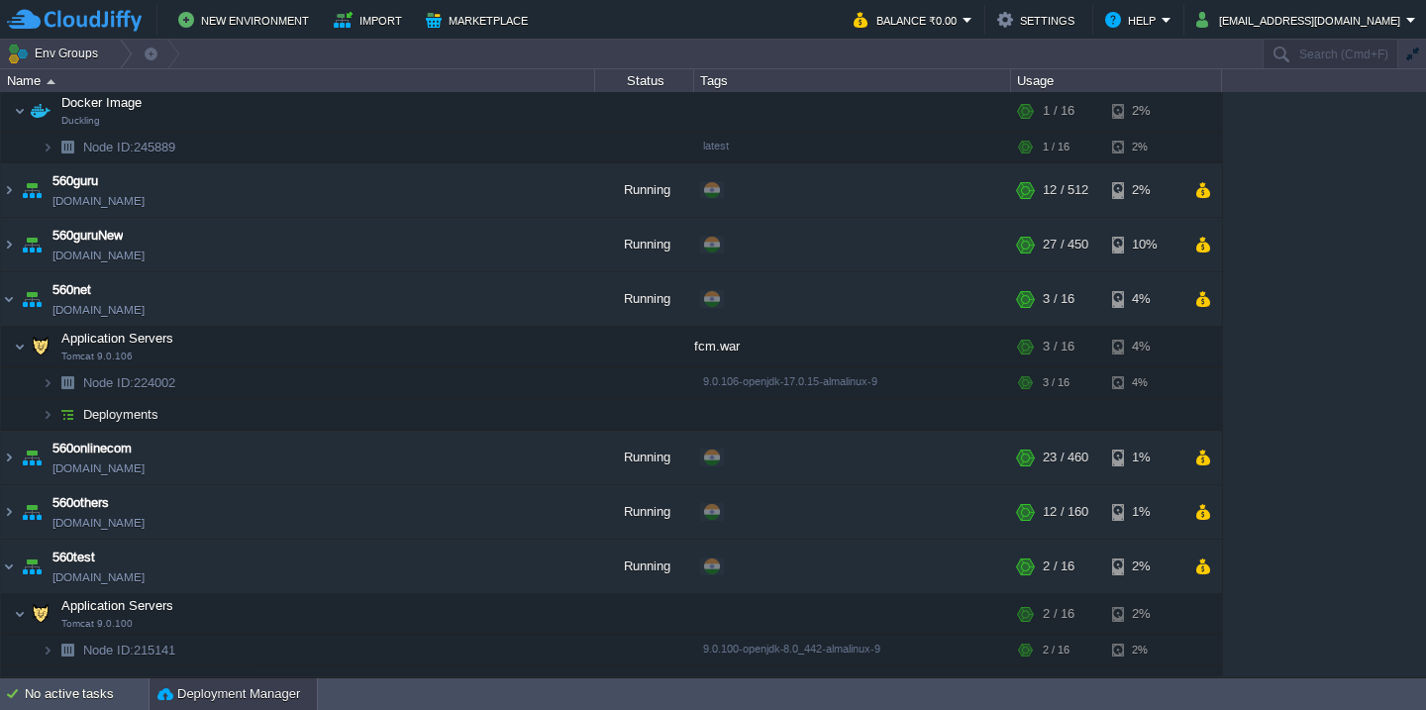
click at [204, 690] on button "Deployment Manager" at bounding box center [228, 694] width 143 height 20
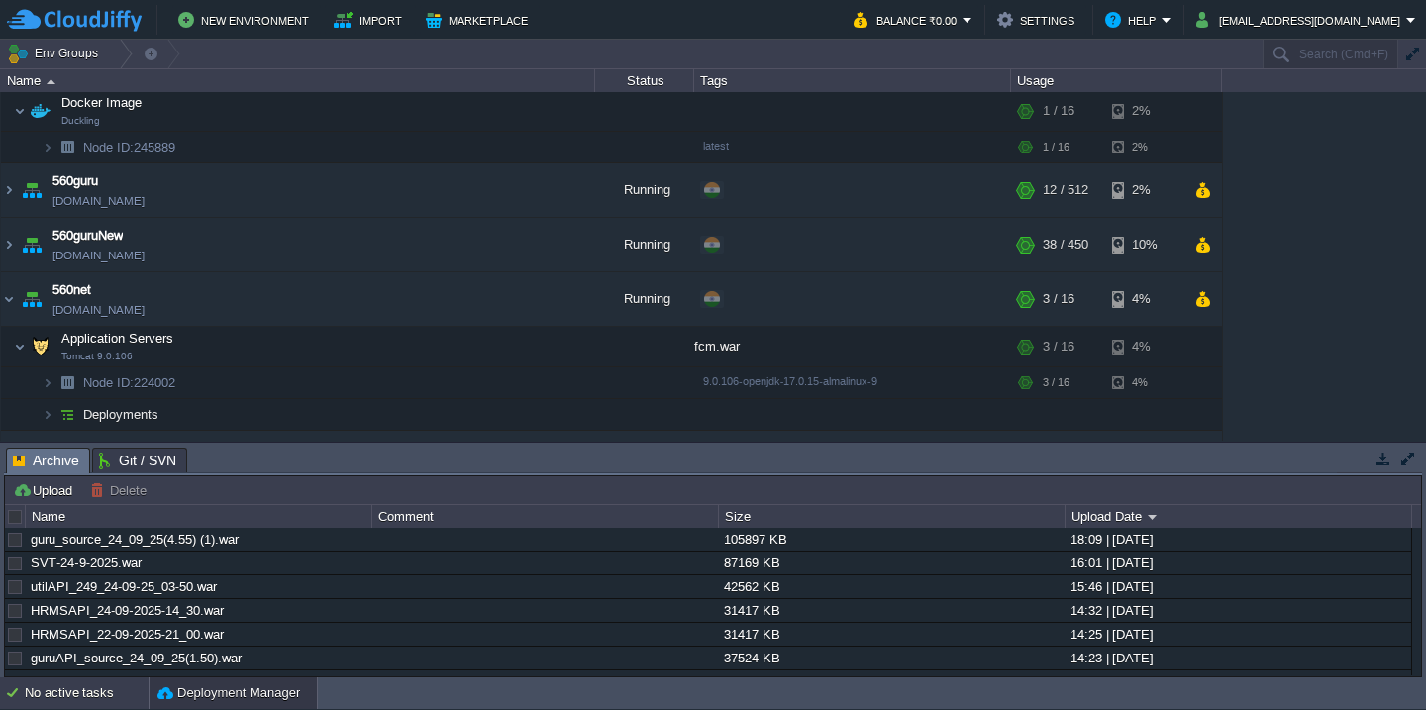
click at [79, 703] on div "No active tasks" at bounding box center [87, 693] width 124 height 32
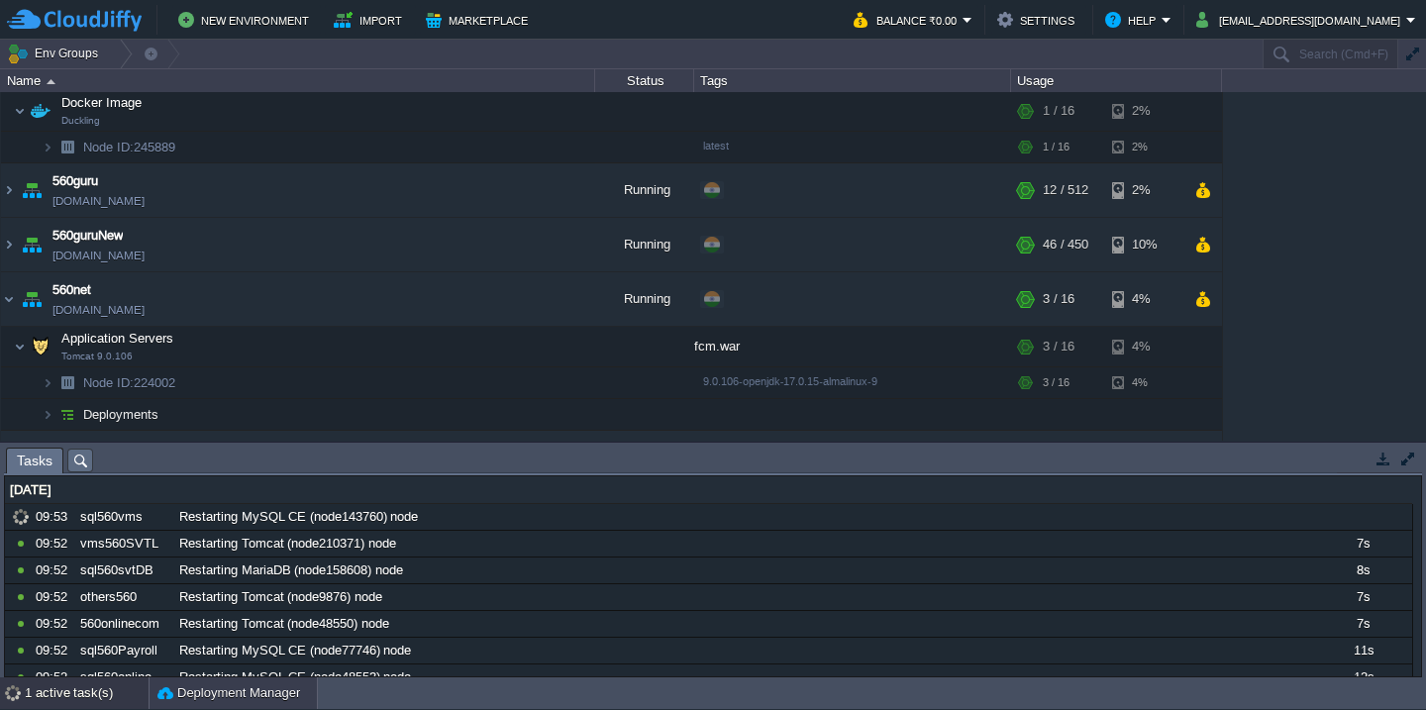
click at [180, 692] on button "Deployment Manager" at bounding box center [228, 693] width 143 height 20
